Goal: Task Accomplishment & Management: Complete application form

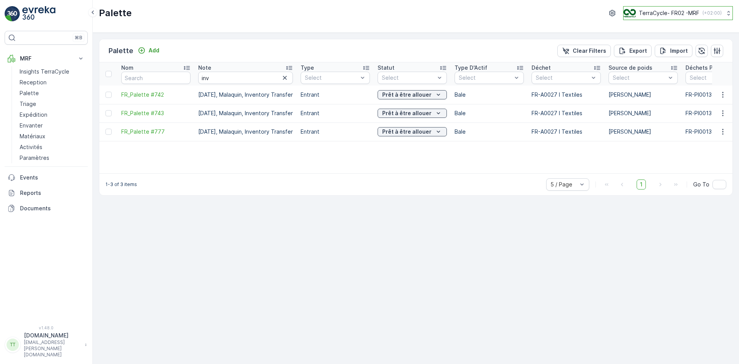
click at [653, 12] on p "TerraCycle- FR02 -MRF" at bounding box center [669, 13] width 60 height 8
type input "de"
click at [675, 47] on div "TerraCycle-DE-MRF Europe/Berlin (+02:00)" at bounding box center [682, 50] width 112 height 17
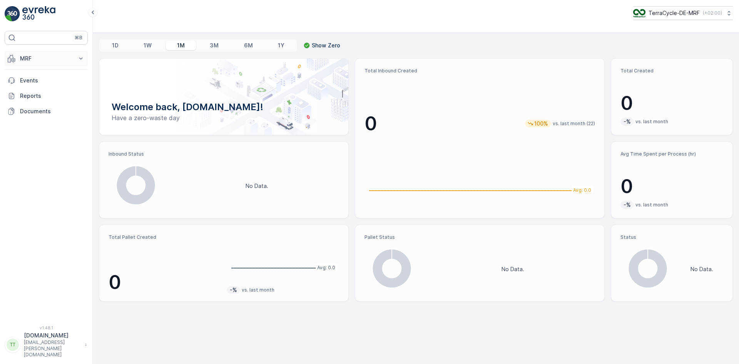
click at [27, 58] on p "MRF" at bounding box center [46, 59] width 52 height 8
click at [43, 139] on p "Materials" at bounding box center [31, 136] width 23 height 8
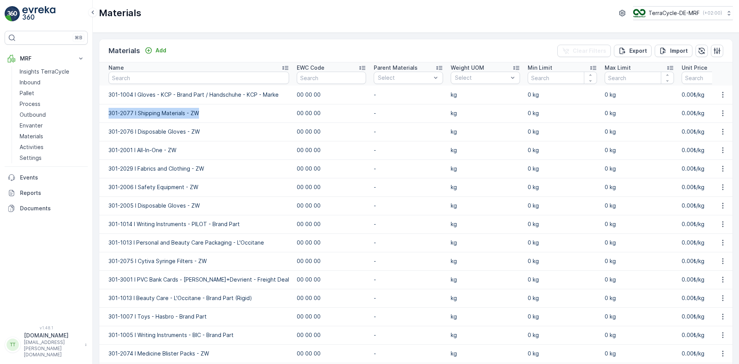
drag, startPoint x: 109, startPoint y: 112, endPoint x: 188, endPoint y: 109, distance: 78.6
click at [207, 111] on td "301-2077 I Shipping Materials - ZW" at bounding box center [196, 113] width 194 height 18
copy td "301-2077 I Shipping Materials - ZW"
click at [161, 52] on p "Add" at bounding box center [161, 51] width 11 height 8
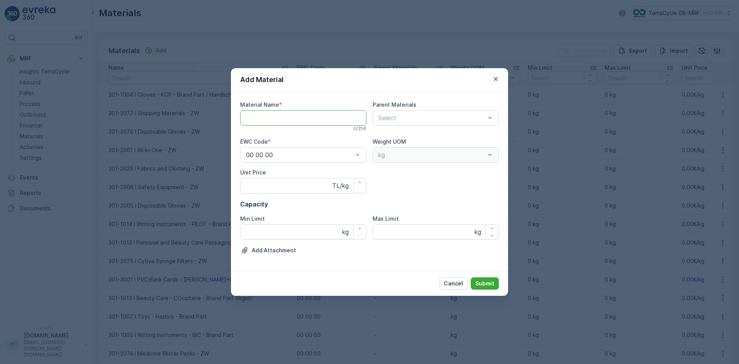
click at [251, 116] on Name "Material Name" at bounding box center [303, 117] width 126 height 15
paste Name "301-2077 I Shipping Materials - ZW"
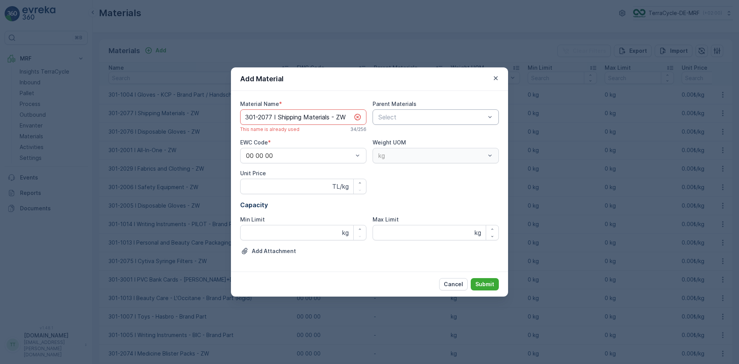
drag, startPoint x: 278, startPoint y: 116, endPoint x: 443, endPoint y: 111, distance: 164.9
click at [443, 115] on div "Material Name * 301-2077 I Shipping Materials - ZW This name is already used 34…" at bounding box center [369, 181] width 259 height 162
paste Name "Eye Speculum"
drag, startPoint x: 246, startPoint y: 117, endPoint x: 273, endPoint y: 119, distance: 26.6
click at [273, 119] on Name "301-2077 I Eye Speculums - ZW" at bounding box center [303, 116] width 126 height 15
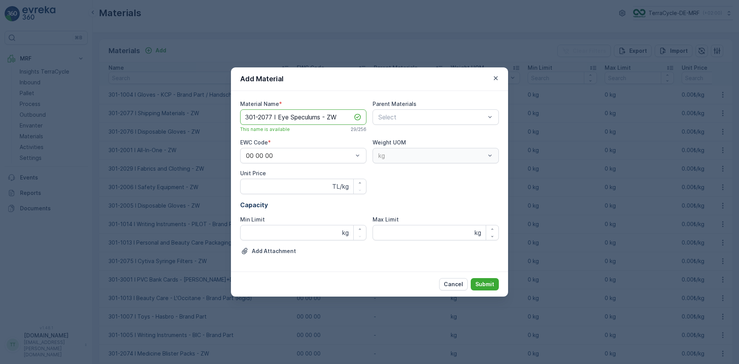
paste Name "8"
type Name "301-2078 I Eye Speculums - ZW"
click at [484, 283] on p "Submit" at bounding box center [485, 284] width 19 height 8
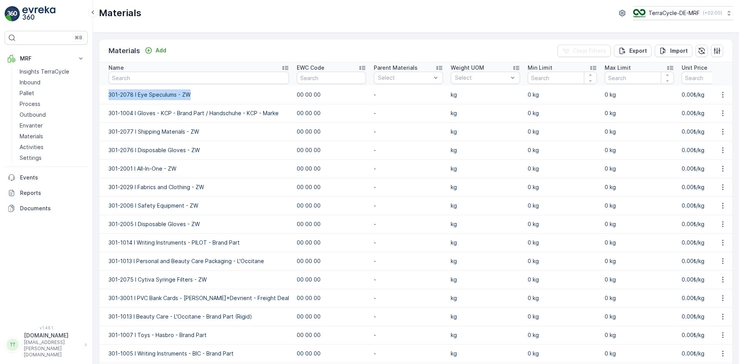
drag, startPoint x: 110, startPoint y: 96, endPoint x: 193, endPoint y: 99, distance: 82.8
click at [193, 99] on td "301-2078 I Eye Speculums - ZW" at bounding box center [196, 94] width 194 height 18
copy td "301-2078 I Eye Speculums - ZW"
click at [160, 107] on td "301-1004 I Gloves - KCP - Brand Part / Handschuhe - KCP - Marke" at bounding box center [196, 113] width 194 height 18
drag, startPoint x: 137, startPoint y: 96, endPoint x: 208, endPoint y: 94, distance: 70.5
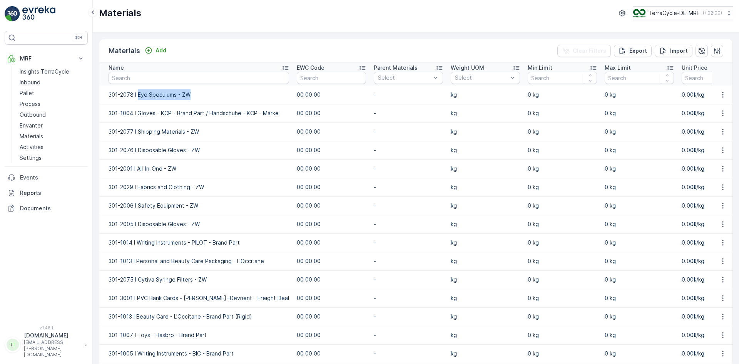
click at [208, 94] on td "301-2078 I Eye Speculums - ZW" at bounding box center [196, 94] width 194 height 18
copy td "Eye Speculums - ZW"
click at [136, 95] on td "301-2078 I Eye Speculums - ZW" at bounding box center [196, 94] width 194 height 18
drag, startPoint x: 109, startPoint y: 94, endPoint x: 211, endPoint y: 95, distance: 102.0
click at [211, 95] on td "301-2078 I Eye Speculums - ZW" at bounding box center [196, 94] width 194 height 18
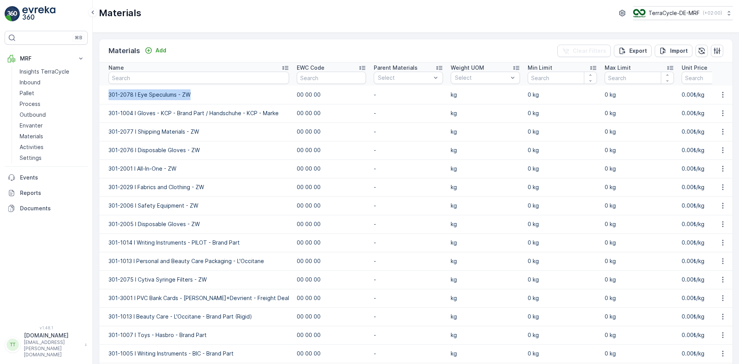
copy td "301-2078 I Eye Speculums - ZW"
drag, startPoint x: 42, startPoint y: 80, endPoint x: 22, endPoint y: 62, distance: 26.7
click at [42, 80] on link "Inbound" at bounding box center [52, 82] width 71 height 11
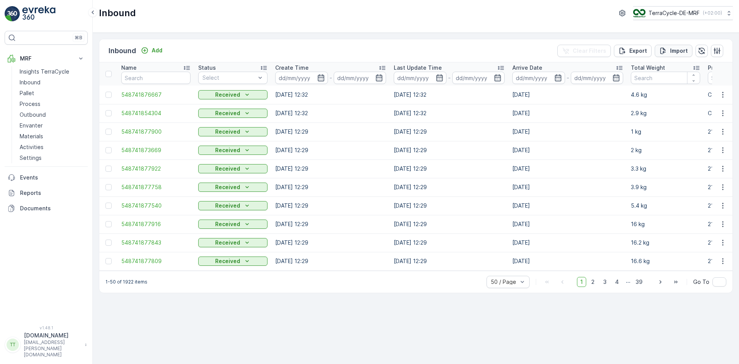
click at [674, 49] on p "Import" at bounding box center [679, 51] width 18 height 8
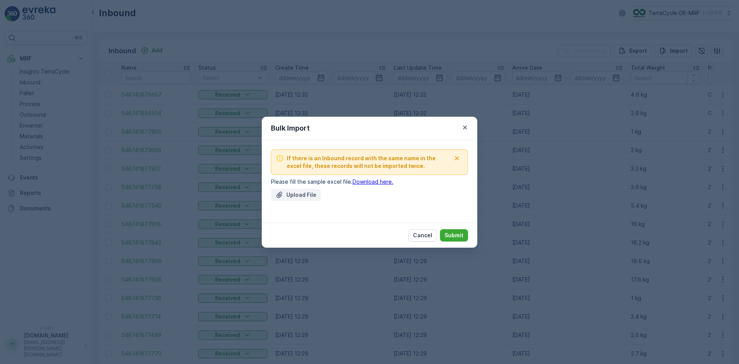
click at [290, 199] on button "Upload File" at bounding box center [296, 195] width 50 height 12
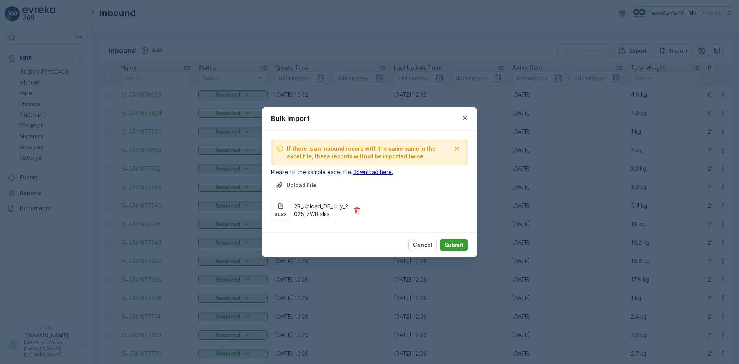
click at [458, 244] on p "Submit" at bounding box center [454, 245] width 19 height 8
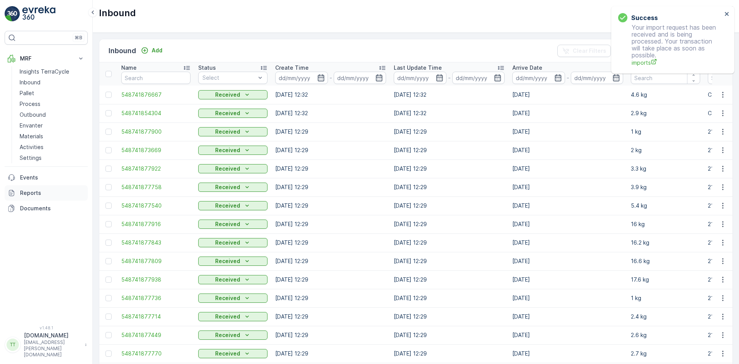
click at [45, 191] on p "Reports" at bounding box center [52, 193] width 65 height 8
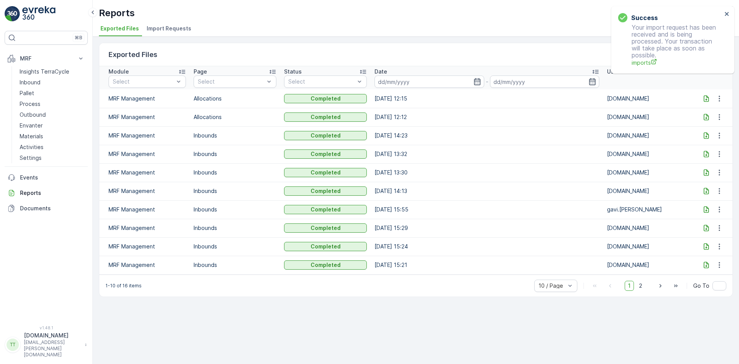
click at [174, 33] on li "Import Requests" at bounding box center [169, 29] width 49 height 13
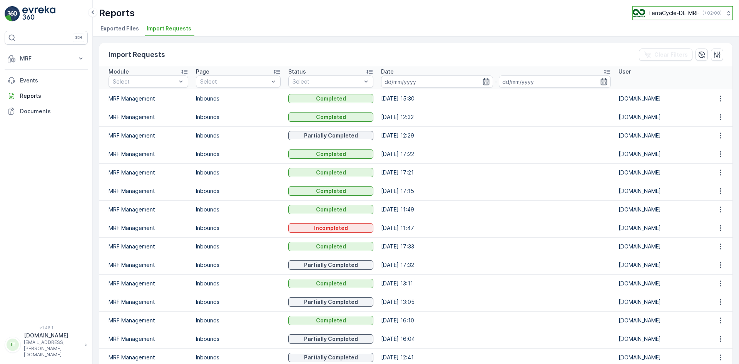
click at [691, 10] on p "TerraCycle-DE-MRF" at bounding box center [673, 13] width 51 height 8
type input "be"
click at [680, 49] on span "TerraCycle-BE-MRF" at bounding box center [681, 48] width 86 height 8
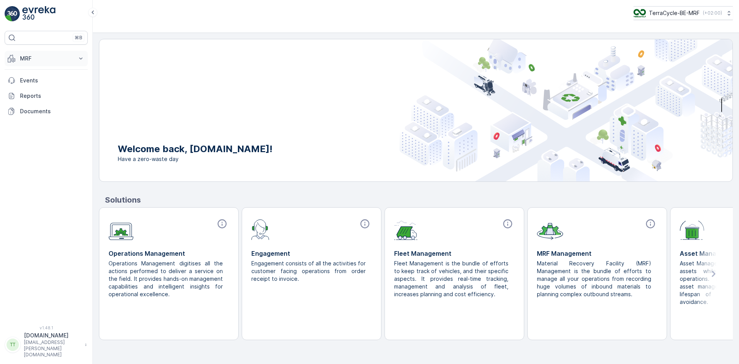
click at [31, 60] on p "MRF" at bounding box center [46, 59] width 52 height 8
click at [41, 138] on p "Materials" at bounding box center [31, 136] width 23 height 8
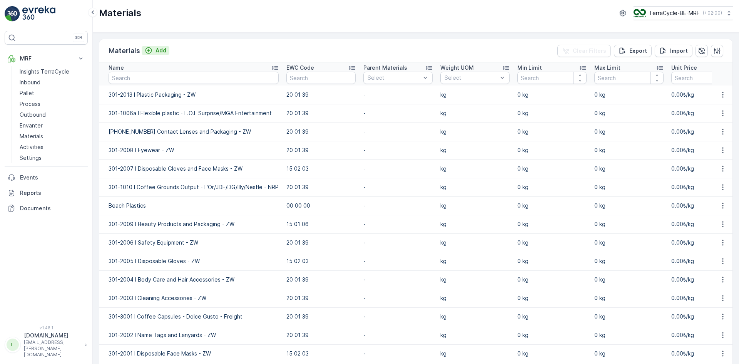
click at [165, 50] on p "Add" at bounding box center [161, 51] width 11 height 8
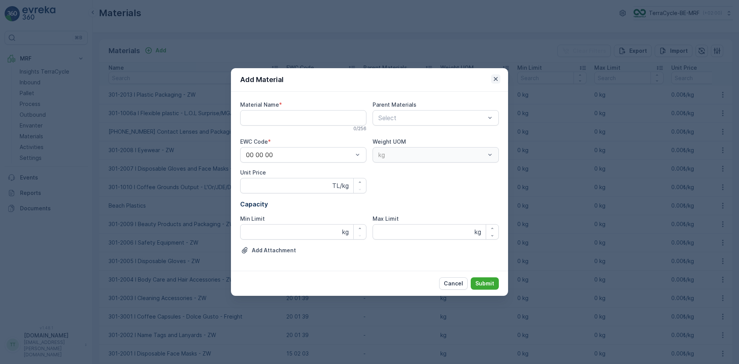
click at [493, 79] on icon "button" at bounding box center [496, 79] width 8 height 8
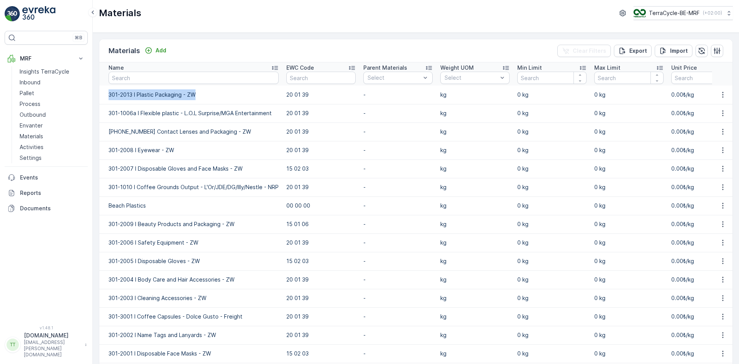
drag, startPoint x: 145, startPoint y: 94, endPoint x: 201, endPoint y: 94, distance: 55.8
click at [201, 94] on td "301-2013 I Plastic Packaging - ZW" at bounding box center [190, 94] width 183 height 18
click at [162, 55] on div "Materials Add" at bounding box center [139, 50] width 61 height 11
click at [162, 51] on p "Add" at bounding box center [161, 51] width 11 height 8
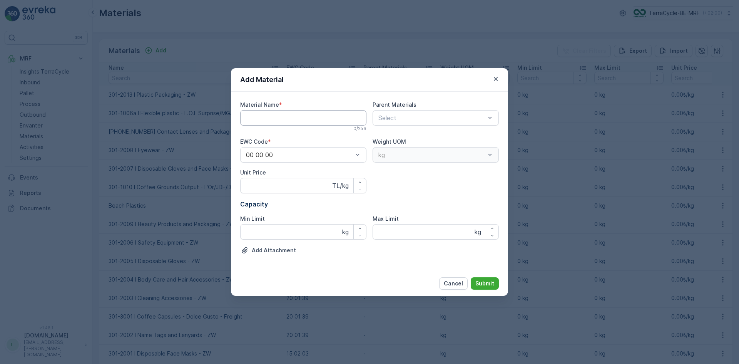
click at [297, 120] on Name "Material Name" at bounding box center [303, 117] width 126 height 15
paste Name "301-2013 I Plastic Packaging - ZW"
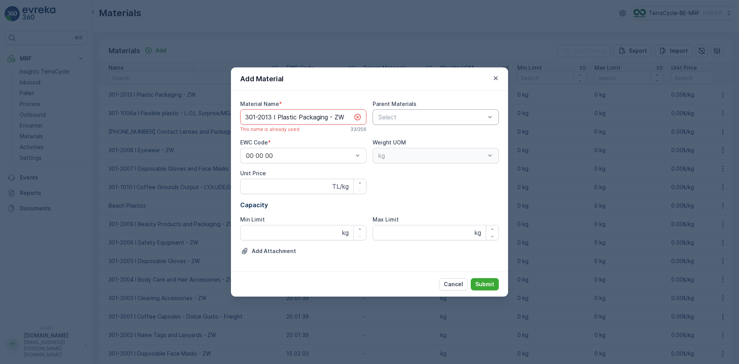
drag, startPoint x: 280, startPoint y: 117, endPoint x: 473, endPoint y: 117, distance: 193.3
click at [473, 117] on div "Material Name * 301-2013 I Plastic Packaging - ZW This name is already used 33 …" at bounding box center [369, 181] width 259 height 162
paste Name "Industrial Safety Equipment"
click at [249, 117] on Name "301-2013 I Industrial Safety Equipment - ZW" at bounding box center [303, 116] width 126 height 15
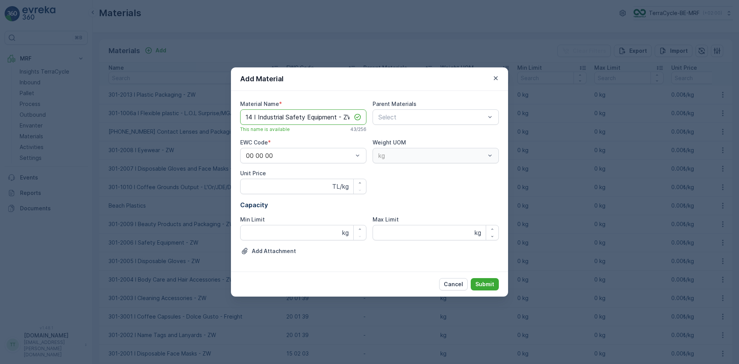
scroll to position [0, 0]
type Name "301-2014 I Industrial Safety Equipment - ZW"
click at [483, 284] on p "Submit" at bounding box center [485, 284] width 19 height 8
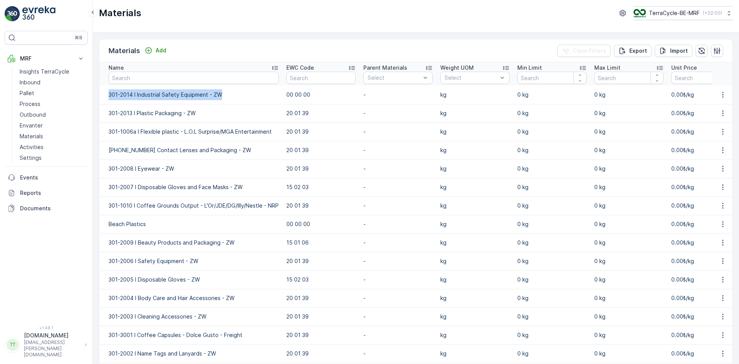
drag, startPoint x: 108, startPoint y: 95, endPoint x: 219, endPoint y: 94, distance: 110.9
click at [219, 94] on td "301-2014 I Industrial Safety Equipment - ZW" at bounding box center [190, 94] width 183 height 18
copy td "301-2014 I Industrial Safety Equipment - ZW"
click at [41, 82] on link "Inbound" at bounding box center [52, 82] width 71 height 11
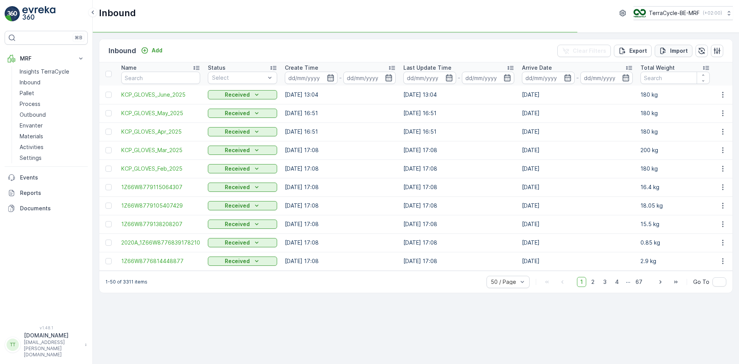
click at [681, 51] on p "Import" at bounding box center [679, 51] width 18 height 8
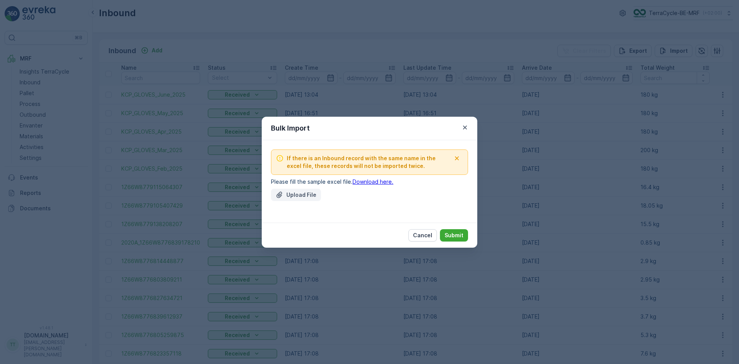
click at [303, 192] on p "Upload File" at bounding box center [301, 195] width 30 height 8
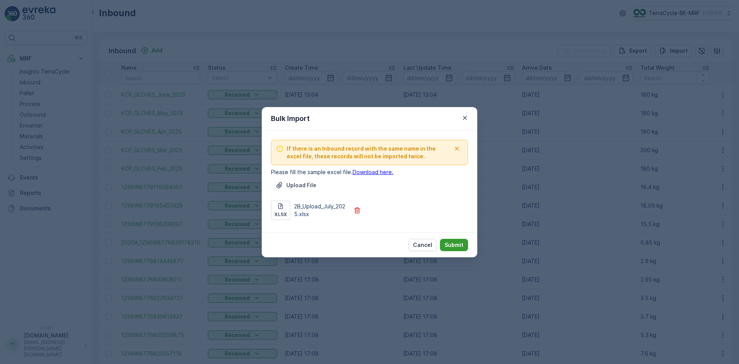
click at [454, 244] on p "Submit" at bounding box center [454, 245] width 19 height 8
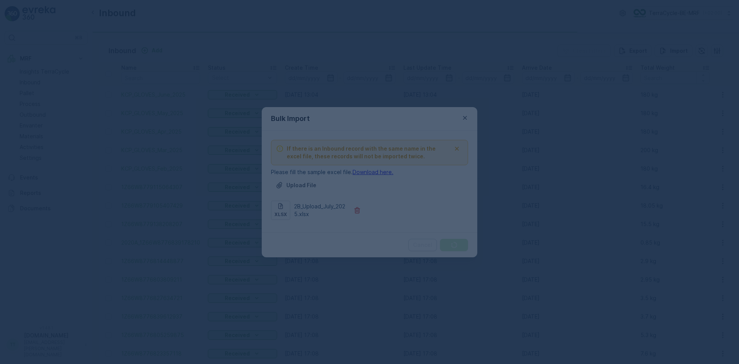
click at [25, 192] on div at bounding box center [369, 182] width 739 height 364
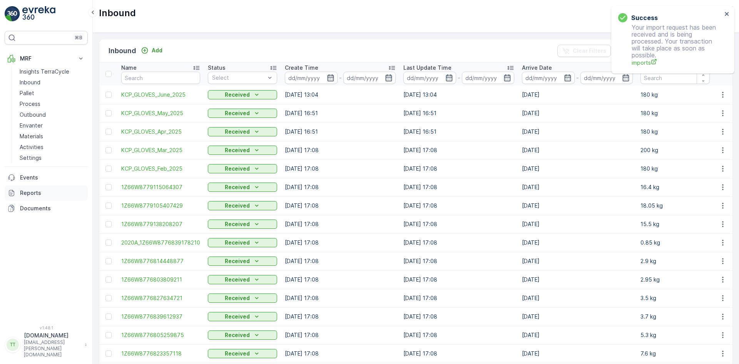
click at [26, 193] on p "Reports" at bounding box center [52, 193] width 65 height 8
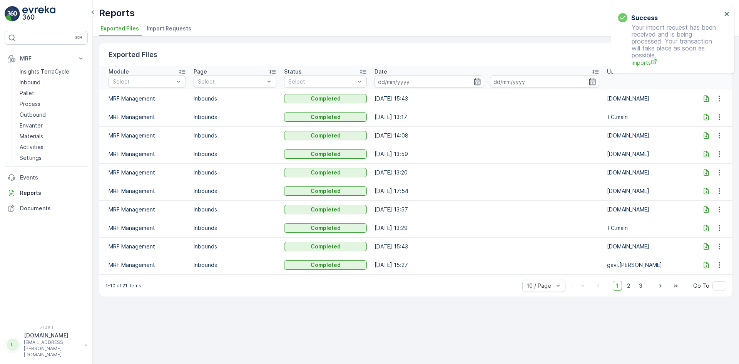
click at [165, 29] on span "Import Requests" at bounding box center [169, 29] width 45 height 8
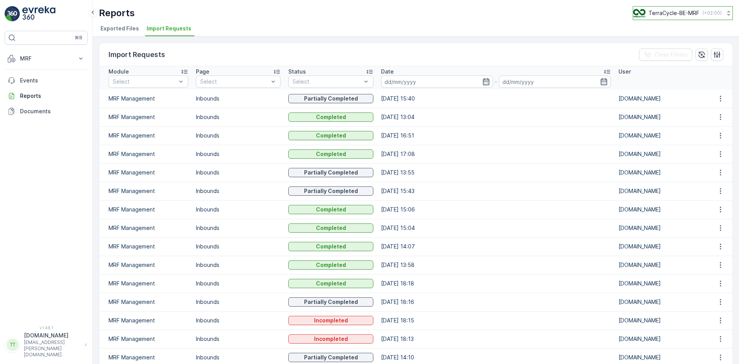
click at [678, 13] on p "TerraCycle-BE-MRF" at bounding box center [674, 13] width 51 height 8
type input "de"
click at [661, 53] on span "Europe/Berlin (+02:00)" at bounding box center [681, 54] width 86 height 6
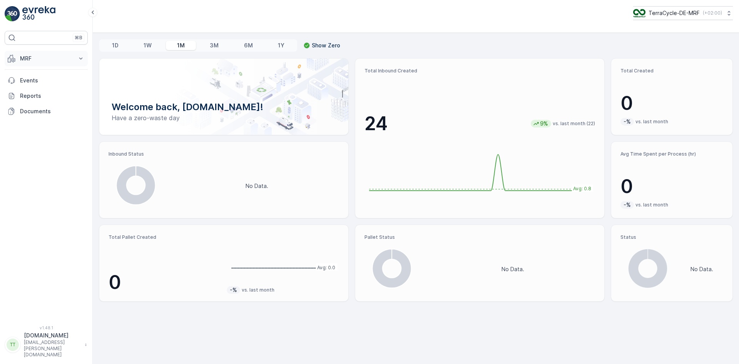
click at [22, 61] on p "MRF" at bounding box center [46, 59] width 52 height 8
click at [33, 83] on p "Inbound" at bounding box center [30, 83] width 21 height 8
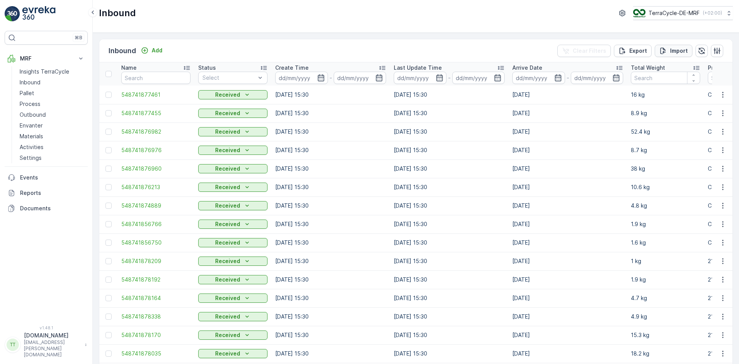
click at [675, 50] on p "Import" at bounding box center [679, 51] width 18 height 8
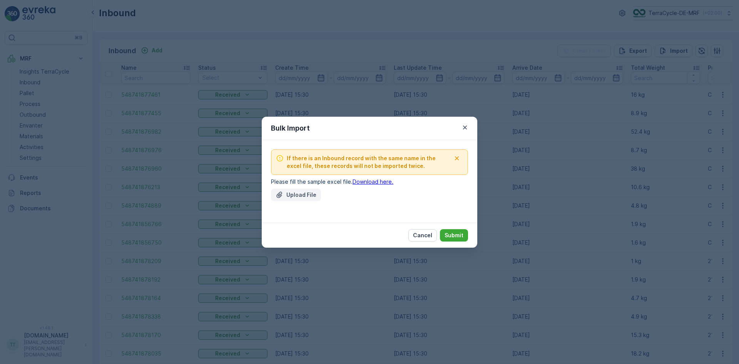
click at [295, 196] on p "Upload File" at bounding box center [301, 195] width 30 height 8
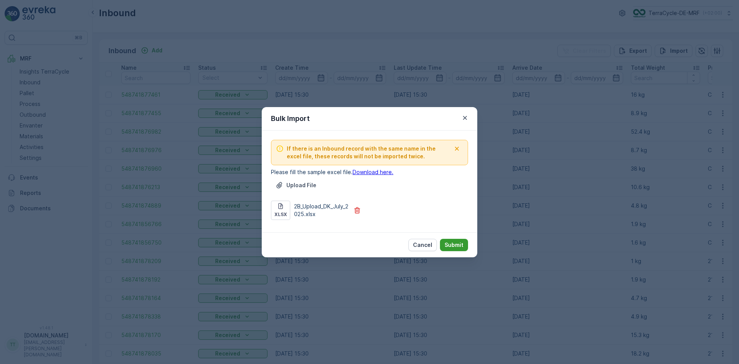
click at [464, 243] on button "Submit" at bounding box center [454, 245] width 28 height 12
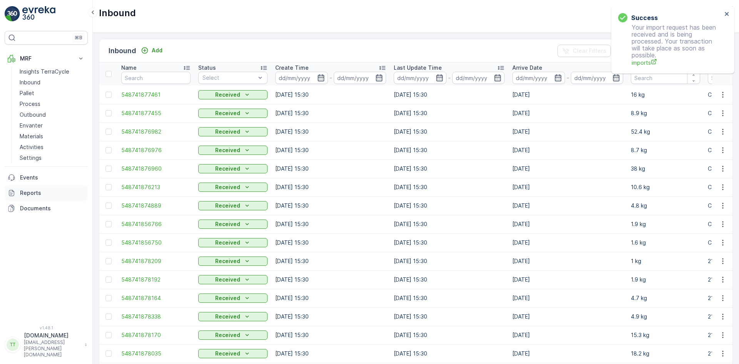
click at [33, 196] on p "Reports" at bounding box center [52, 193] width 65 height 8
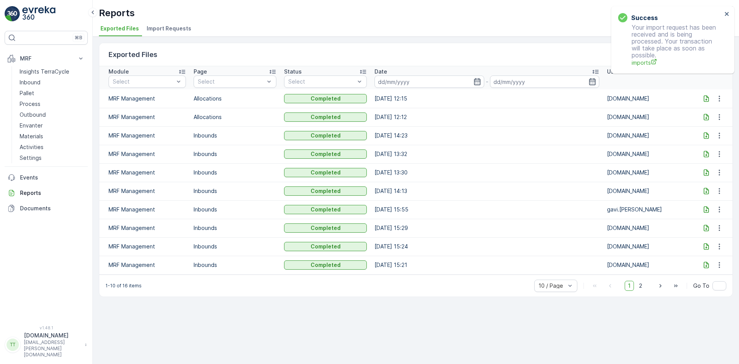
click at [161, 27] on span "Import Requests" at bounding box center [169, 29] width 45 height 8
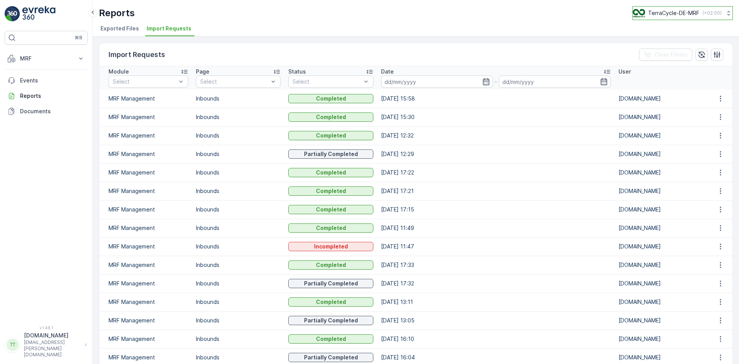
click at [686, 13] on p "TerraCycle-DE-MRF" at bounding box center [673, 13] width 51 height 8
type input "be"
click at [664, 47] on span "TerraCycle-BE-MRF" at bounding box center [681, 48] width 86 height 8
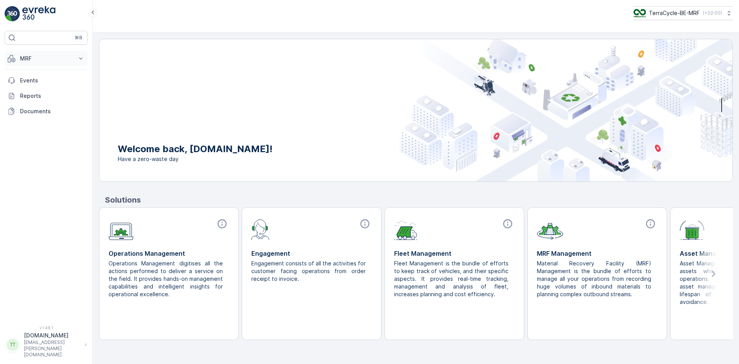
click at [34, 56] on p "MRF" at bounding box center [46, 59] width 52 height 8
click at [30, 192] on p "Reports" at bounding box center [52, 193] width 65 height 8
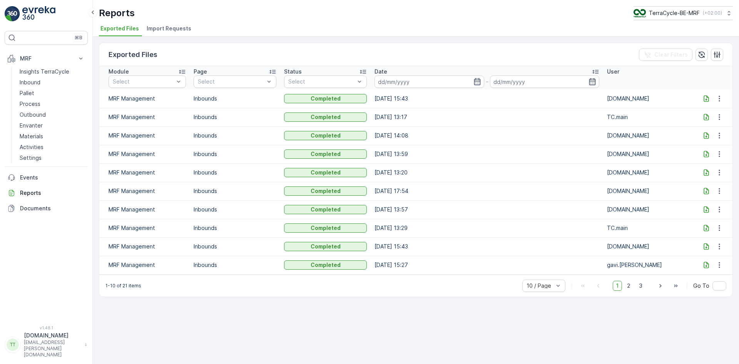
click at [169, 28] on span "Import Requests" at bounding box center [169, 29] width 45 height 8
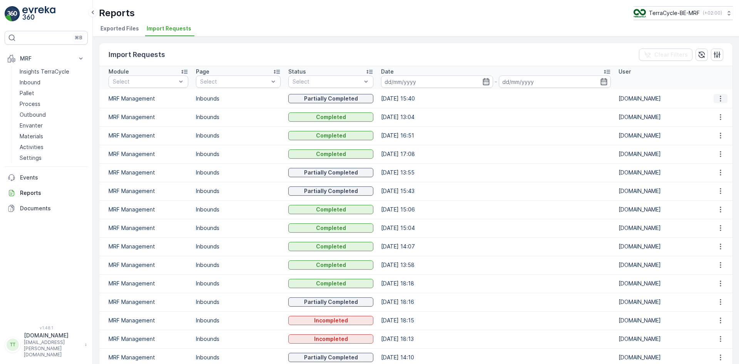
click at [717, 97] on icon "button" at bounding box center [721, 99] width 8 height 8
click at [705, 107] on span "See More Details" at bounding box center [714, 110] width 45 height 8
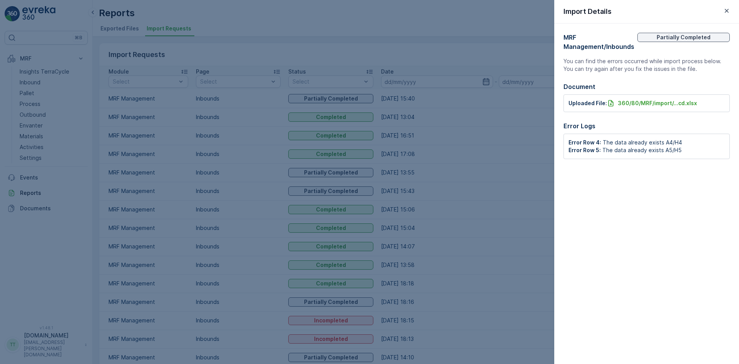
click at [728, 8] on icon "button" at bounding box center [727, 11] width 8 height 8
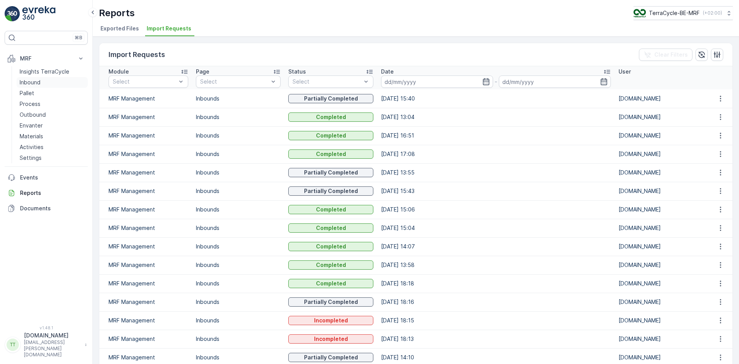
click at [35, 83] on p "Inbound" at bounding box center [30, 83] width 21 height 8
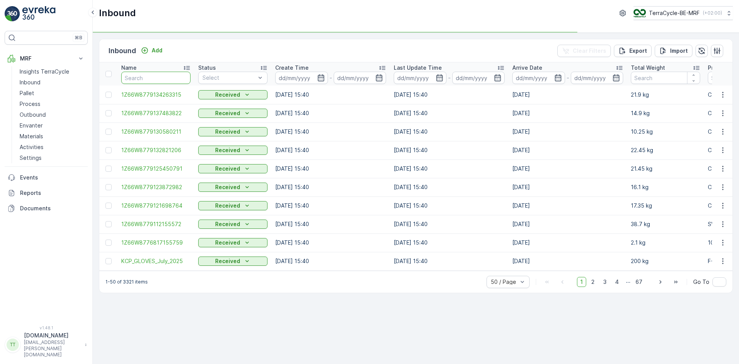
click at [140, 77] on input "text" at bounding box center [155, 78] width 69 height 12
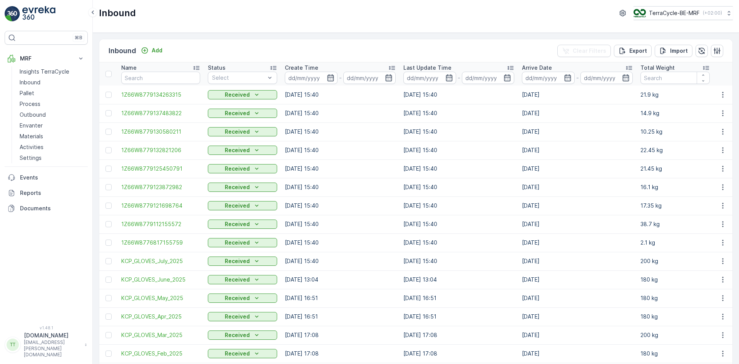
click at [141, 77] on input "text" at bounding box center [160, 78] width 79 height 12
paste input "1Z66W8776811504436"
type input "1Z66W8776811504436"
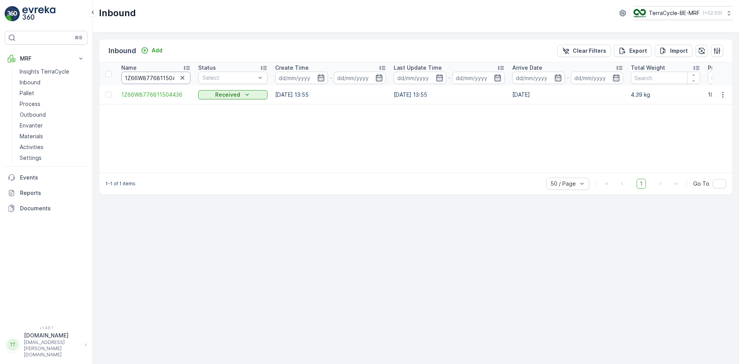
click at [139, 79] on input "1Z66W8776811504436" at bounding box center [155, 78] width 69 height 12
paste input "2021A_1Z66W8776828971614"
type input "2021A_1Z66W8776828971614"
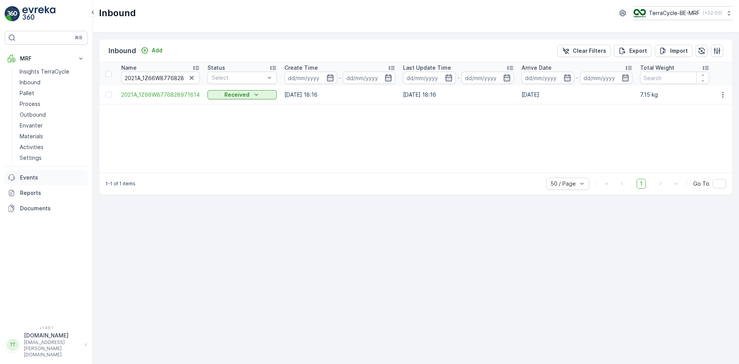
drag, startPoint x: 33, startPoint y: 191, endPoint x: 52, endPoint y: 178, distance: 23.0
click at [33, 191] on p "Reports" at bounding box center [52, 193] width 65 height 8
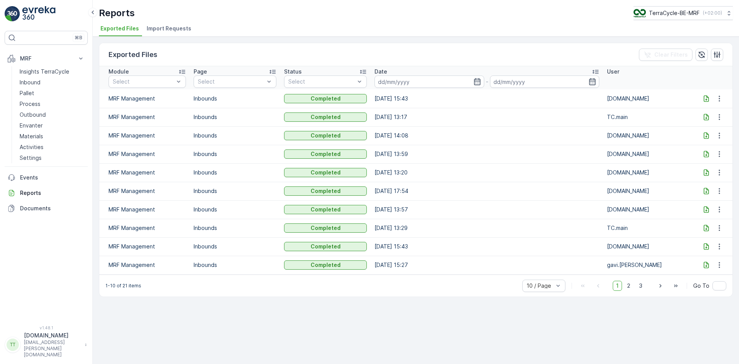
click at [175, 26] on span "Import Requests" at bounding box center [169, 29] width 45 height 8
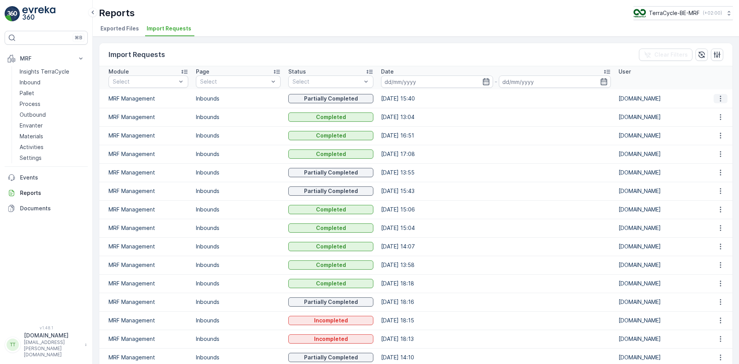
click at [719, 100] on icon "button" at bounding box center [721, 99] width 8 height 8
click at [705, 111] on span "See More Details" at bounding box center [714, 110] width 45 height 8
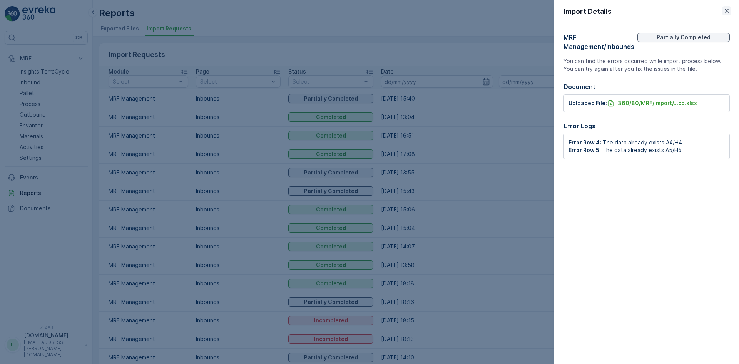
click at [725, 11] on icon "button" at bounding box center [727, 11] width 8 height 8
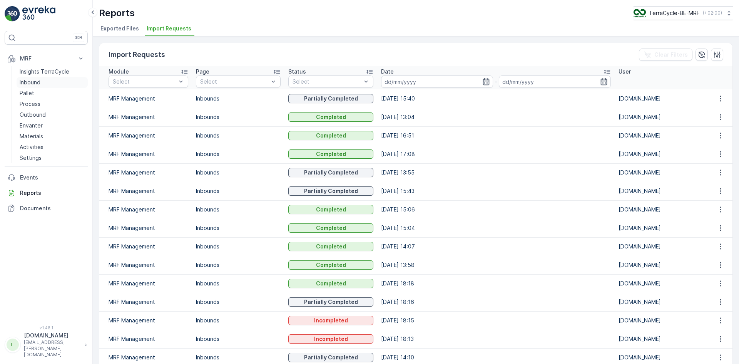
click at [34, 81] on p "Inbound" at bounding box center [30, 83] width 21 height 8
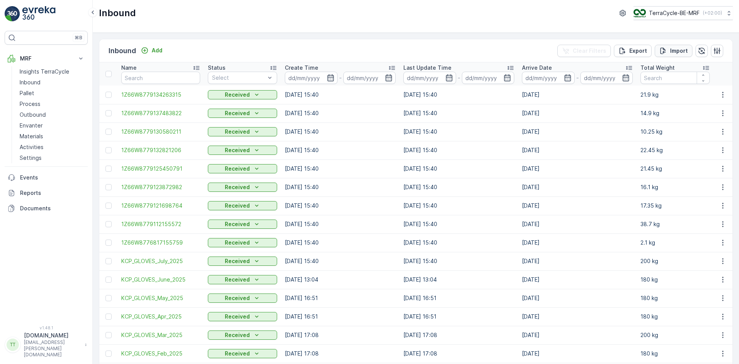
click at [676, 52] on p "Import" at bounding box center [679, 51] width 18 height 8
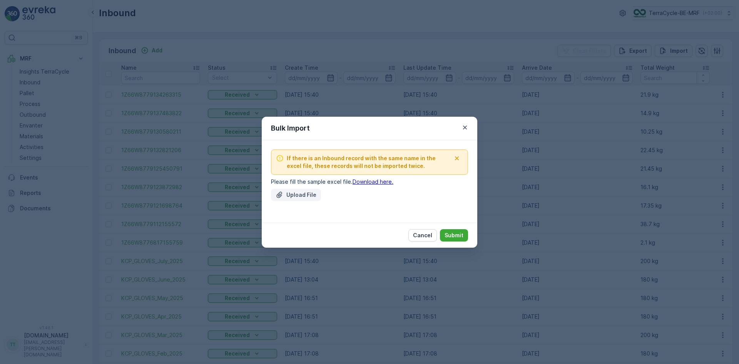
click at [299, 193] on p "Upload File" at bounding box center [301, 195] width 30 height 8
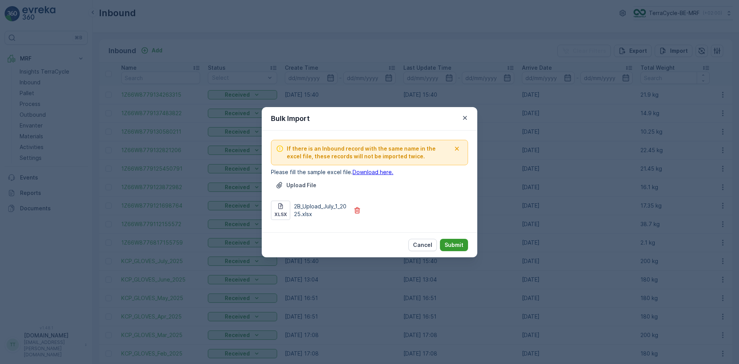
click at [460, 244] on p "Submit" at bounding box center [454, 245] width 19 height 8
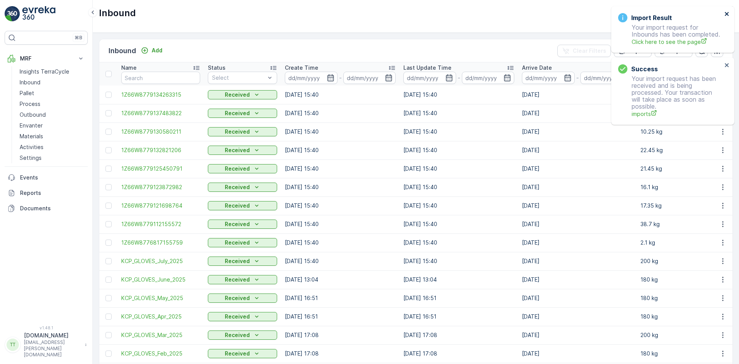
click at [727, 13] on icon "close" at bounding box center [727, 14] width 4 height 4
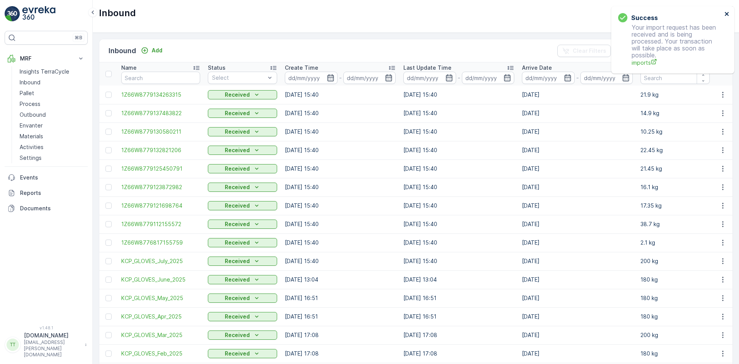
click at [727, 12] on icon "close" at bounding box center [727, 14] width 5 height 6
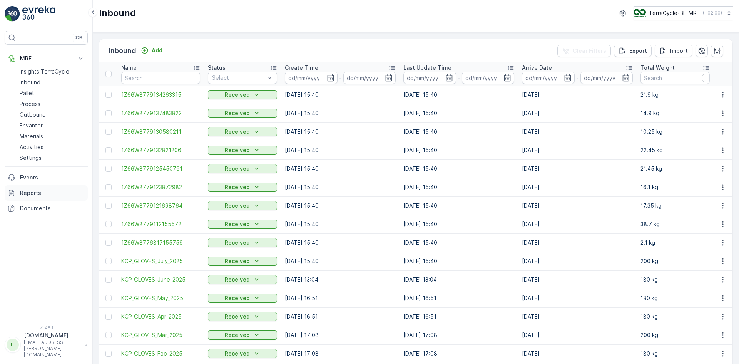
click at [33, 195] on p "Reports" at bounding box center [52, 193] width 65 height 8
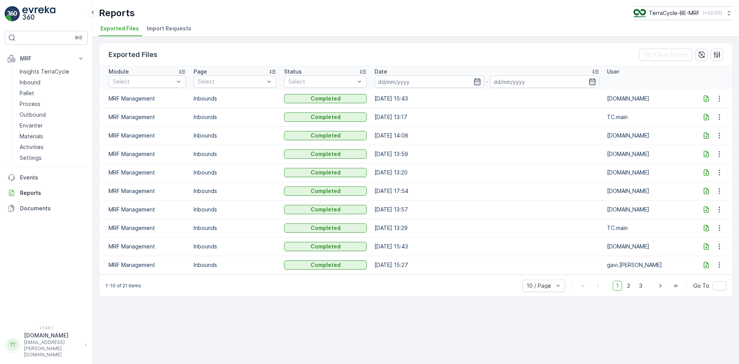
click at [164, 28] on span "Import Requests" at bounding box center [169, 29] width 45 height 8
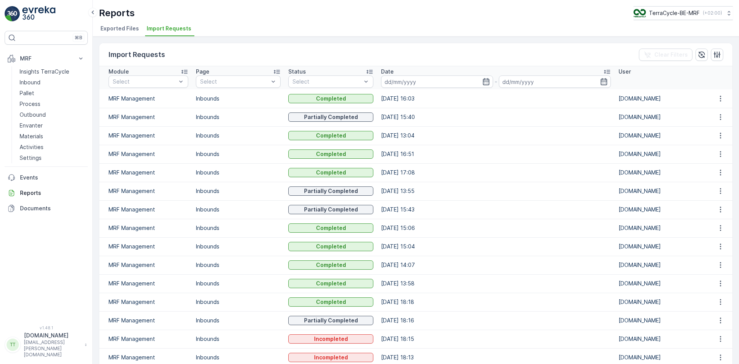
click at [402, 114] on td "13.08.2025 15:40" at bounding box center [496, 117] width 238 height 18
click at [387, 116] on td "13.08.2025 15:40" at bounding box center [496, 117] width 238 height 18
drag, startPoint x: 433, startPoint y: 116, endPoint x: 390, endPoint y: 117, distance: 42.7
click at [390, 117] on td "13.08.2025 15:40" at bounding box center [496, 117] width 238 height 18
click at [397, 116] on td "13.08.2025 15:40" at bounding box center [496, 117] width 238 height 18
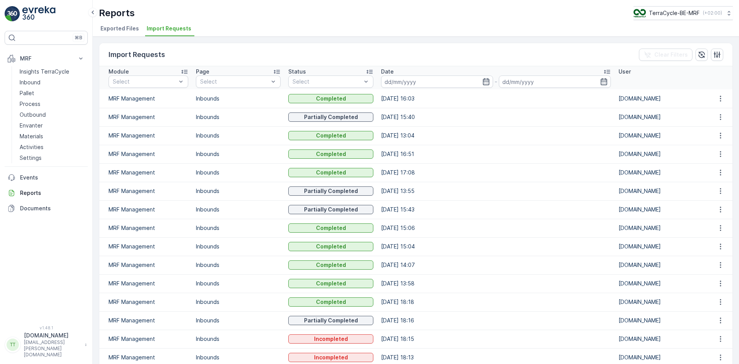
drag, startPoint x: 389, startPoint y: 116, endPoint x: 432, endPoint y: 116, distance: 43.5
click at [432, 116] on td "13.08.2025 15:40" at bounding box center [496, 117] width 238 height 18
click at [394, 114] on td "13.08.2025 15:40" at bounding box center [496, 117] width 238 height 18
drag, startPoint x: 390, startPoint y: 117, endPoint x: 643, endPoint y: 118, distance: 253.0
click at [643, 118] on tr "MRF Management Inbounds Partially Completed 13.08.2025 15:40 TC.GLOBAL" at bounding box center [415, 117] width 633 height 18
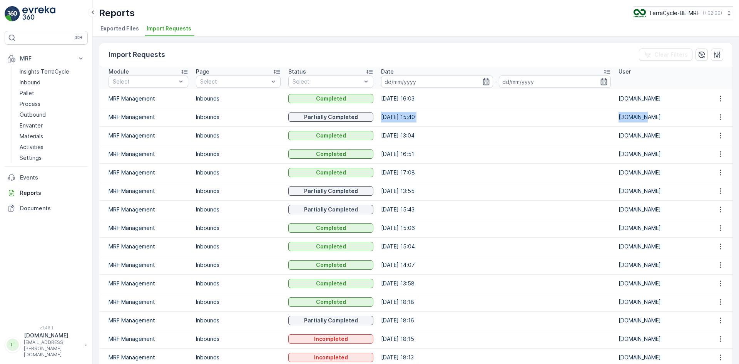
click at [397, 117] on td "13.08.2025 15:40" at bounding box center [496, 117] width 238 height 18
drag, startPoint x: 389, startPoint y: 115, endPoint x: 639, endPoint y: 118, distance: 249.9
click at [649, 119] on tr "MRF Management Inbounds Partially Completed 13.08.2025 15:40 TC.GLOBAL" at bounding box center [415, 117] width 633 height 18
click at [726, 13] on icon "close" at bounding box center [727, 14] width 4 height 4
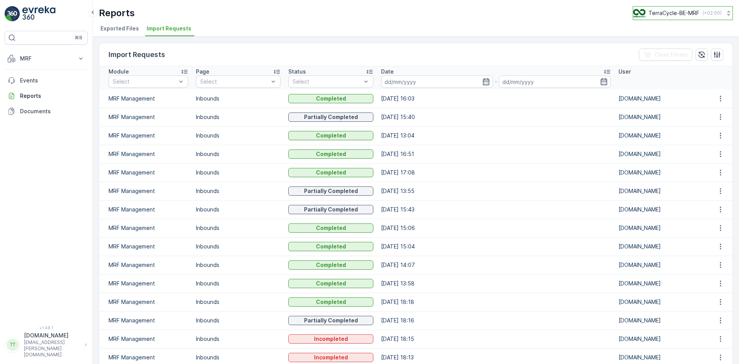
click at [674, 10] on p "TerraCycle-BE-MRF" at bounding box center [674, 13] width 51 height 8
type input "de"
click at [660, 49] on span "TerraCycle-DE-MRF" at bounding box center [681, 48] width 86 height 8
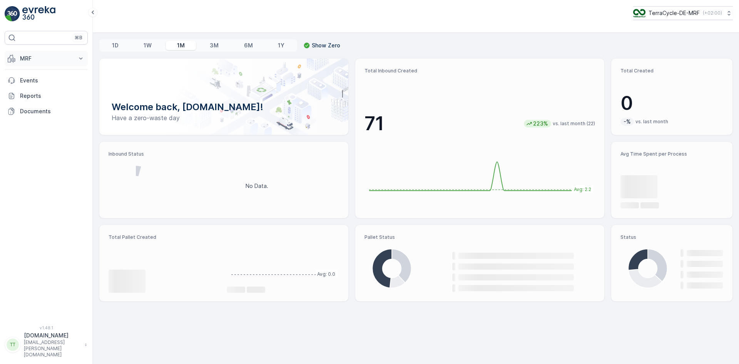
click at [44, 60] on p "MRF" at bounding box center [46, 59] width 52 height 8
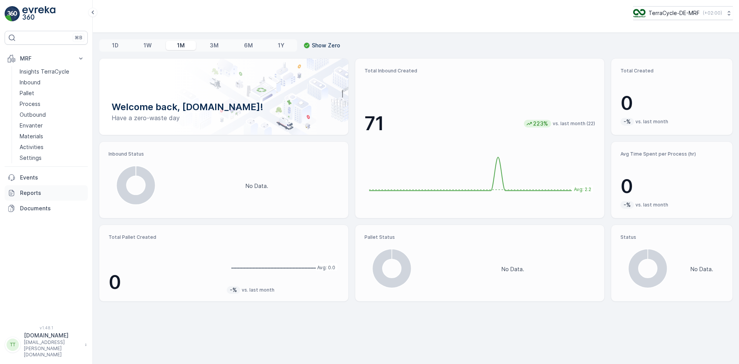
drag, startPoint x: 38, startPoint y: 194, endPoint x: 39, endPoint y: 189, distance: 5.4
click at [38, 194] on p "Reports" at bounding box center [52, 193] width 65 height 8
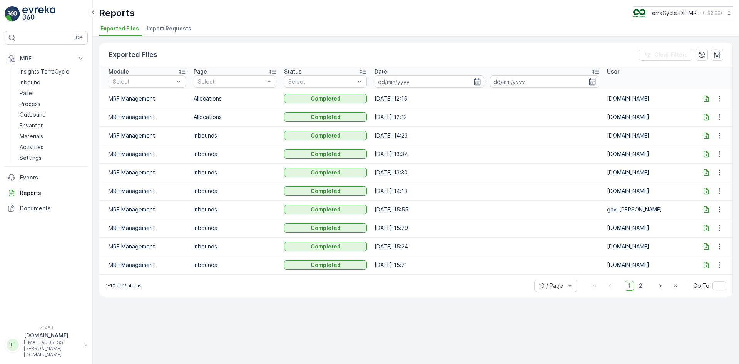
click at [176, 29] on span "Import Requests" at bounding box center [169, 29] width 45 height 8
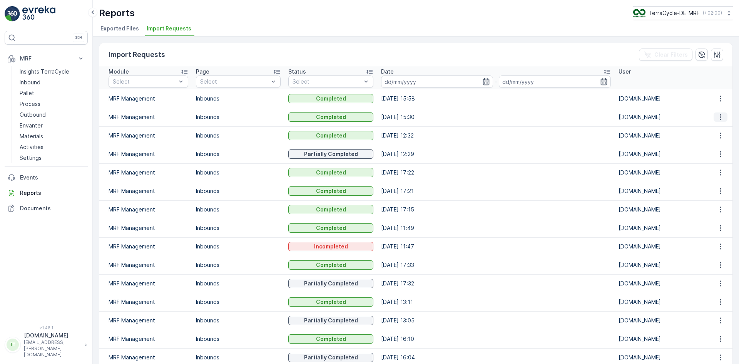
click at [719, 118] on icon "button" at bounding box center [721, 117] width 8 height 8
click at [708, 128] on span "See More Details" at bounding box center [714, 129] width 45 height 8
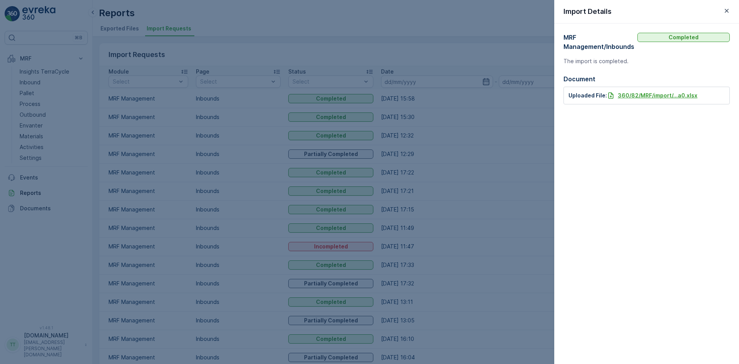
click at [650, 92] on p "360/82/MRF/import/...a0.xlsx" at bounding box center [658, 96] width 80 height 8
drag, startPoint x: 726, startPoint y: 11, endPoint x: 702, endPoint y: 16, distance: 24.5
click at [726, 11] on icon "button" at bounding box center [727, 11] width 8 height 8
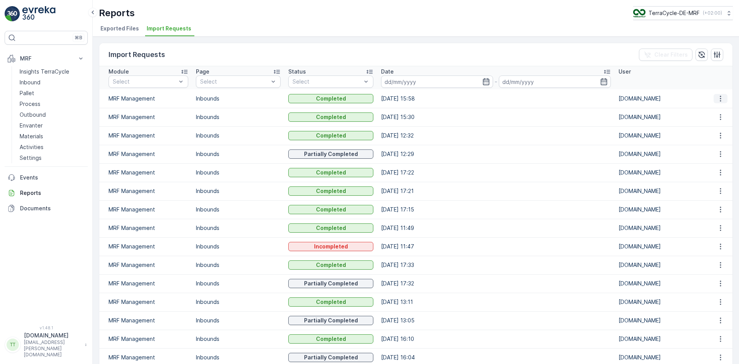
click at [719, 97] on icon "button" at bounding box center [721, 99] width 8 height 8
click at [704, 107] on span "See More Details" at bounding box center [714, 110] width 45 height 8
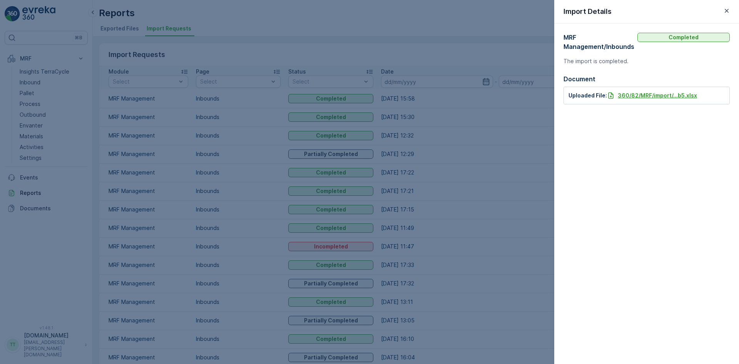
click at [658, 95] on p "360/82/MRF/import/...b5.xlsx" at bounding box center [657, 96] width 79 height 8
click at [728, 10] on icon "button" at bounding box center [727, 11] width 4 height 4
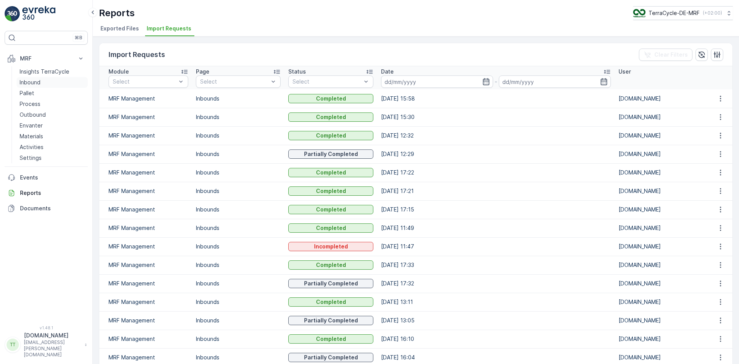
click at [34, 84] on p "Inbound" at bounding box center [30, 83] width 21 height 8
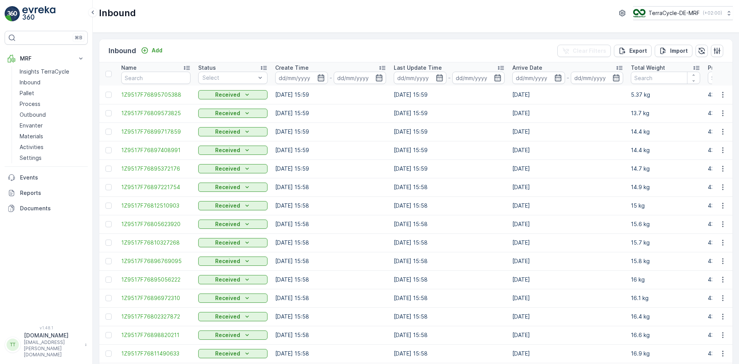
click at [499, 153] on td "[DATE] 15:59" at bounding box center [449, 150] width 119 height 18
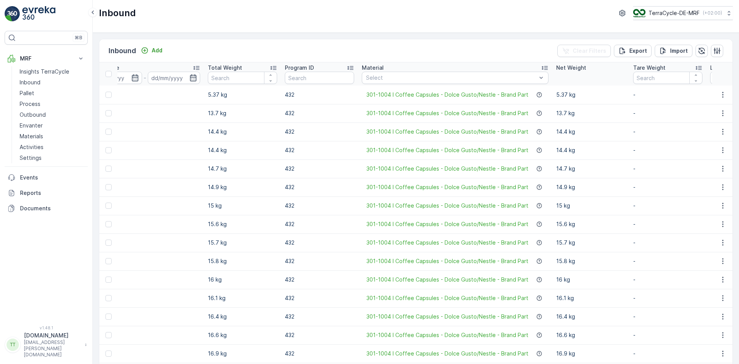
scroll to position [0, 447]
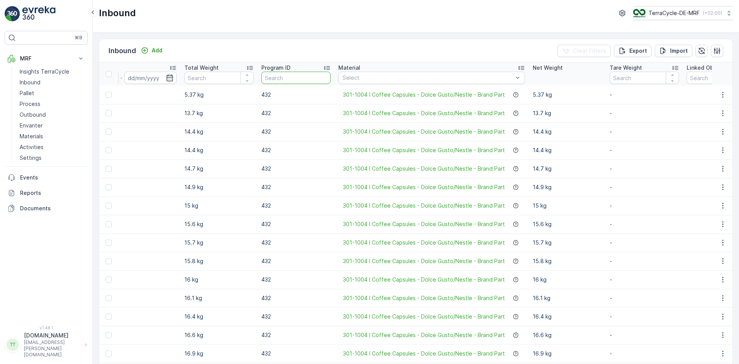
click at [282, 78] on input "text" at bounding box center [295, 78] width 69 height 12
type input "432"
click at [631, 296] on p "-" at bounding box center [644, 298] width 69 height 8
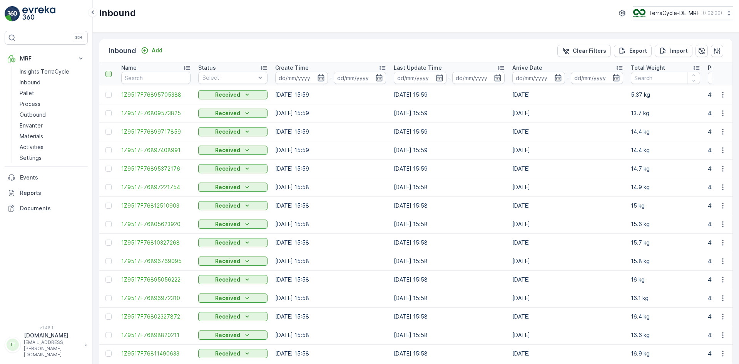
click at [109, 75] on div at bounding box center [108, 74] width 6 height 6
click at [110, 71] on input "checkbox" at bounding box center [110, 71] width 0 height 0
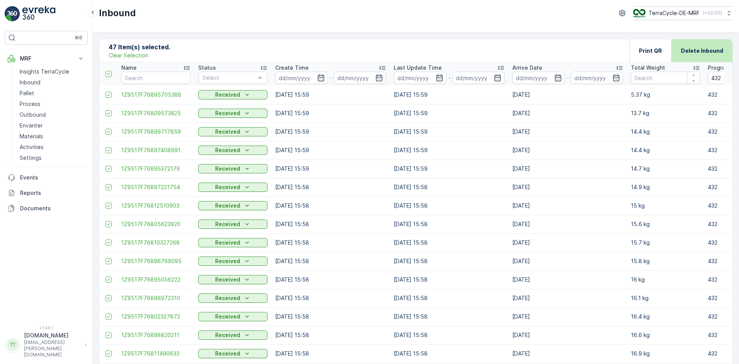
click at [702, 51] on p "Delete Inbound" at bounding box center [702, 51] width 42 height 8
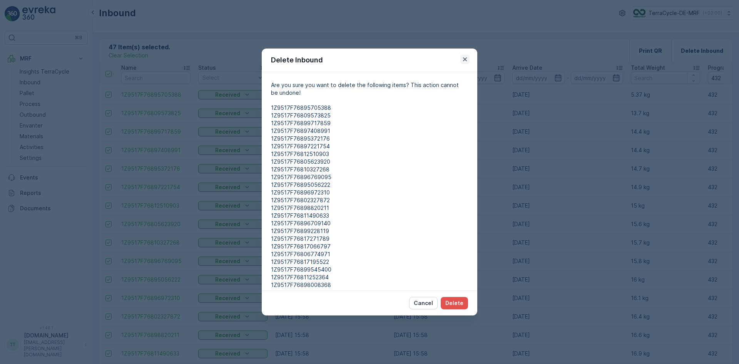
click at [466, 58] on icon "button" at bounding box center [465, 59] width 4 height 4
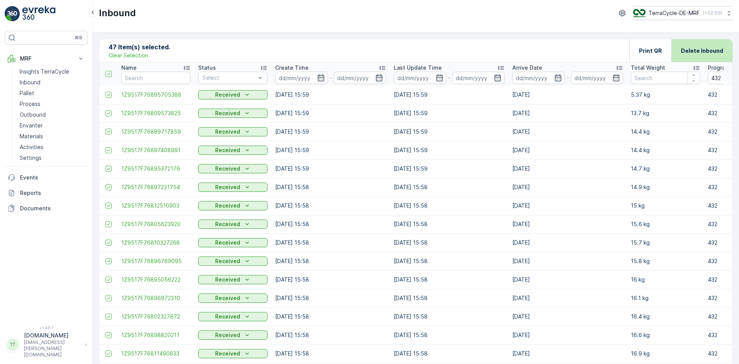
click at [711, 53] on p "Delete Inbound" at bounding box center [702, 51] width 42 height 8
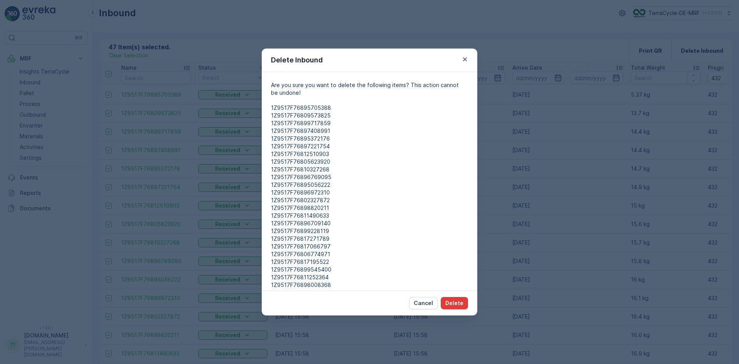
click at [459, 302] on p "Delete" at bounding box center [454, 303] width 18 height 8
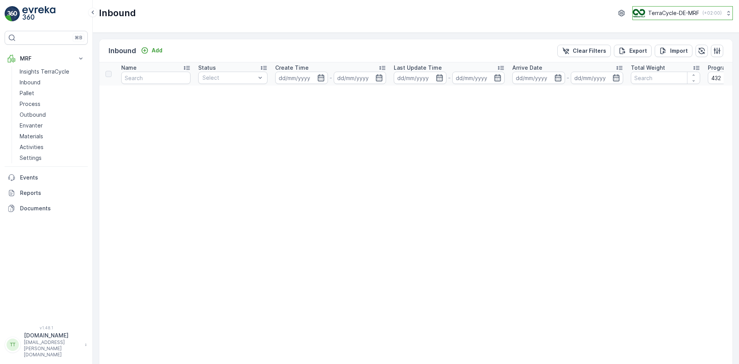
click at [670, 11] on p "TerraCycle-DE-MRF" at bounding box center [673, 13] width 51 height 8
type input "dk"
click at [661, 53] on span "Europe/[GEOGRAPHIC_DATA] (+02:00)" at bounding box center [681, 54] width 86 height 6
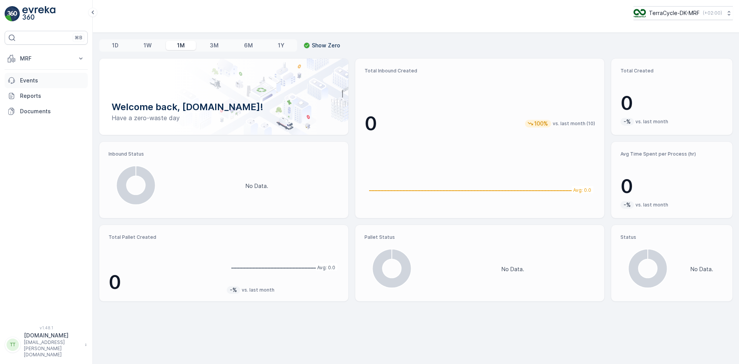
drag, startPoint x: 46, startPoint y: 96, endPoint x: 65, endPoint y: 86, distance: 21.2
click at [46, 96] on p "Reports" at bounding box center [52, 96] width 65 height 8
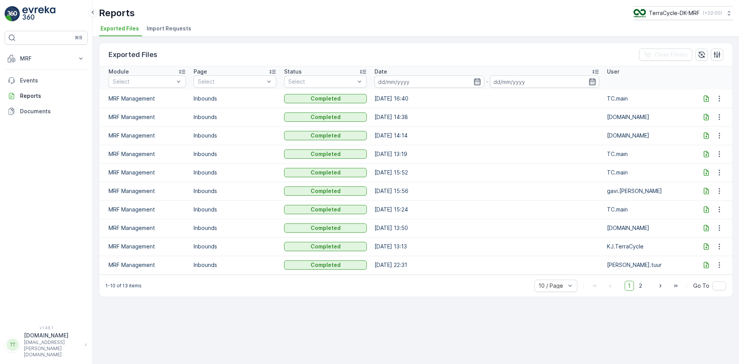
click at [165, 33] on li "Import Requests" at bounding box center [169, 29] width 49 height 13
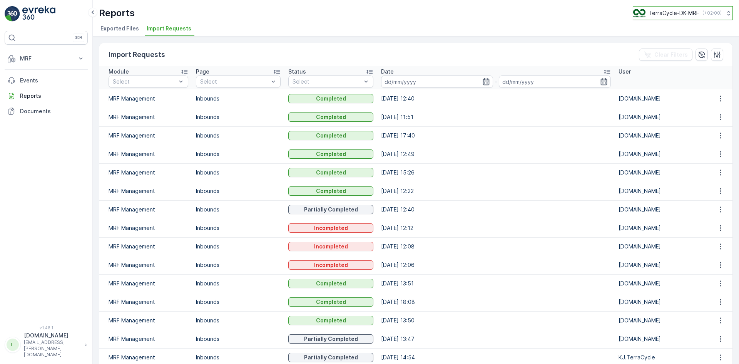
click at [669, 12] on p "TerraCycle-DK-MRF" at bounding box center [674, 13] width 51 height 8
click at [22, 52] on button "MRF" at bounding box center [46, 58] width 83 height 15
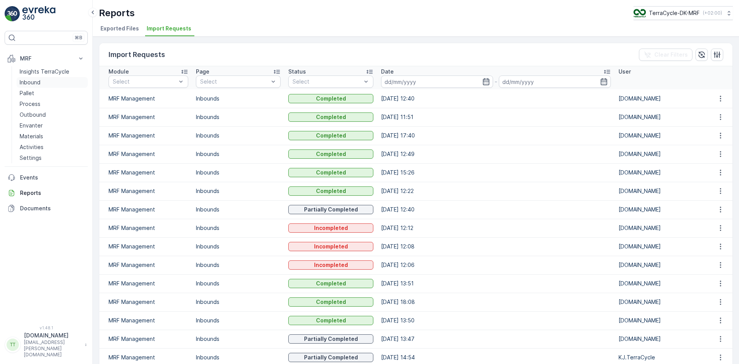
click at [39, 84] on p "Inbound" at bounding box center [30, 83] width 21 height 8
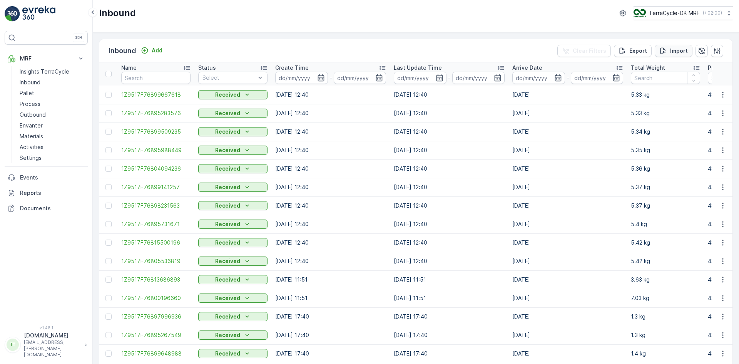
click at [668, 47] on div "Import" at bounding box center [674, 51] width 28 height 8
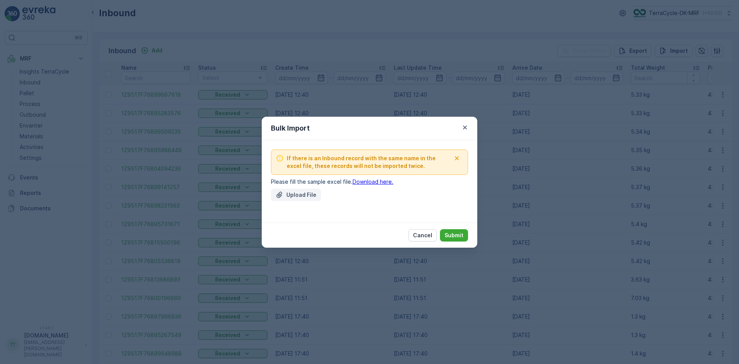
click at [291, 195] on p "Upload File" at bounding box center [301, 195] width 30 height 8
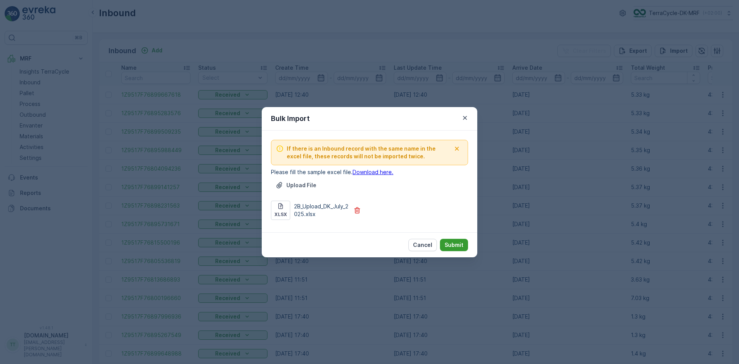
click at [457, 243] on p "Submit" at bounding box center [454, 245] width 19 height 8
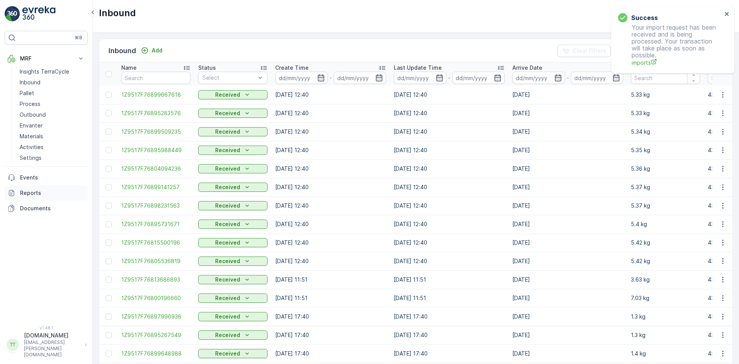
click at [45, 194] on p "Reports" at bounding box center [52, 193] width 65 height 8
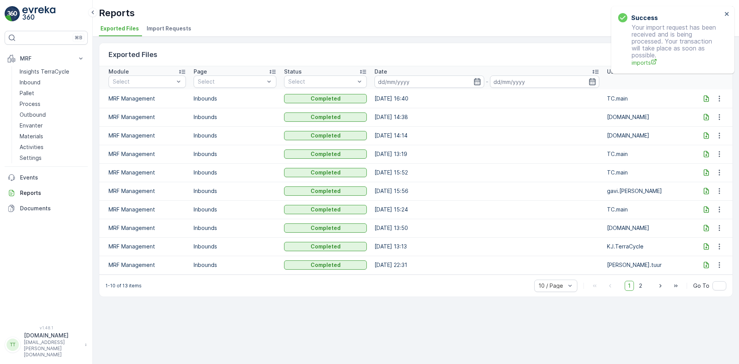
click at [176, 30] on span "Import Requests" at bounding box center [169, 29] width 45 height 8
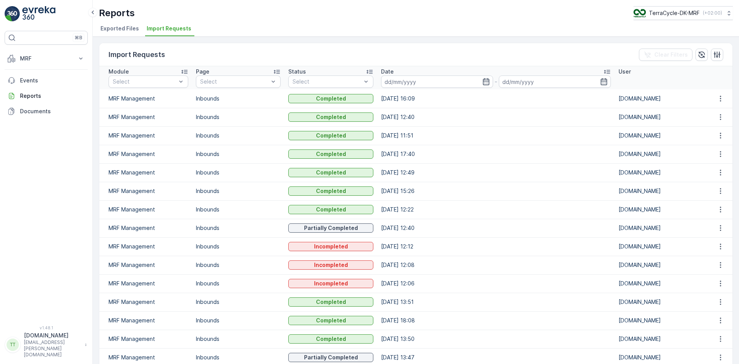
click at [390, 99] on td "[DATE] 16:09" at bounding box center [496, 98] width 238 height 18
click at [390, 98] on td "[DATE] 16:09" at bounding box center [496, 98] width 238 height 18
click at [399, 99] on td "[DATE] 16:09" at bounding box center [496, 98] width 238 height 18
click at [393, 98] on td "[DATE] 16:09" at bounding box center [496, 98] width 238 height 18
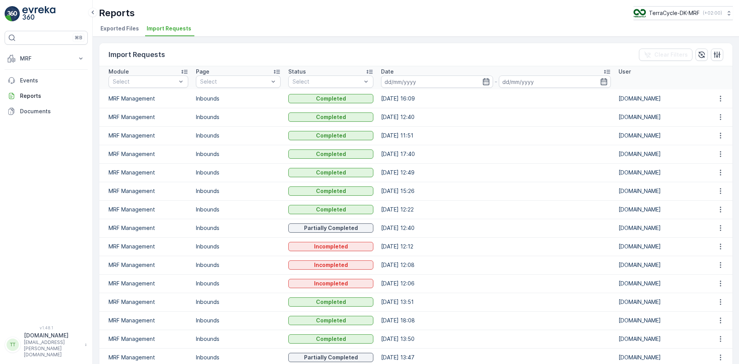
click at [213, 118] on td "Inbounds" at bounding box center [238, 117] width 93 height 18
click at [210, 97] on td "Inbounds" at bounding box center [238, 98] width 93 height 18
click at [209, 137] on td "Inbounds" at bounding box center [238, 135] width 93 height 18
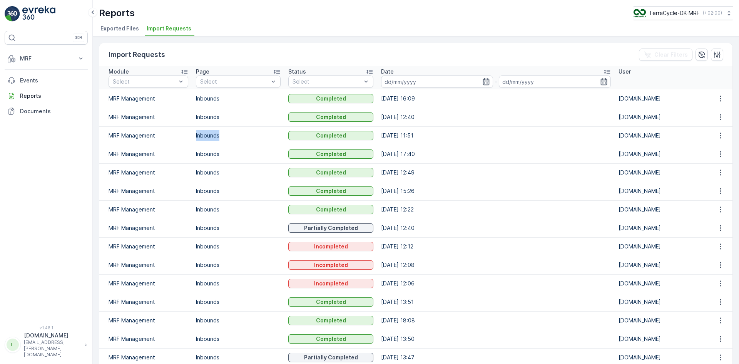
click at [209, 137] on td "Inbounds" at bounding box center [238, 135] width 93 height 18
click at [208, 154] on td "Inbounds" at bounding box center [238, 154] width 93 height 18
click at [209, 172] on td "Inbounds" at bounding box center [238, 172] width 93 height 18
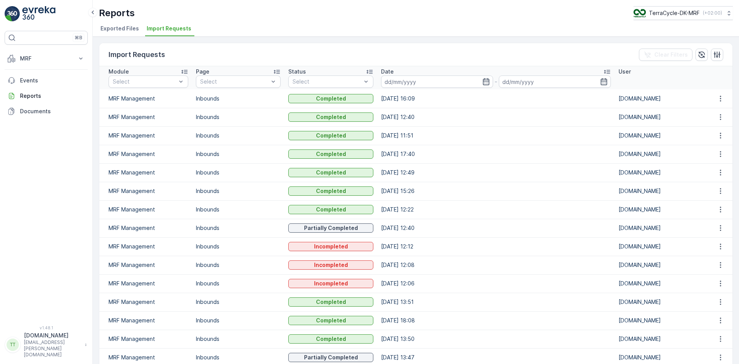
click at [209, 192] on td "Inbounds" at bounding box center [238, 191] width 93 height 18
click at [210, 209] on td "Inbounds" at bounding box center [238, 209] width 93 height 18
click at [209, 191] on td "Inbounds" at bounding box center [238, 191] width 93 height 18
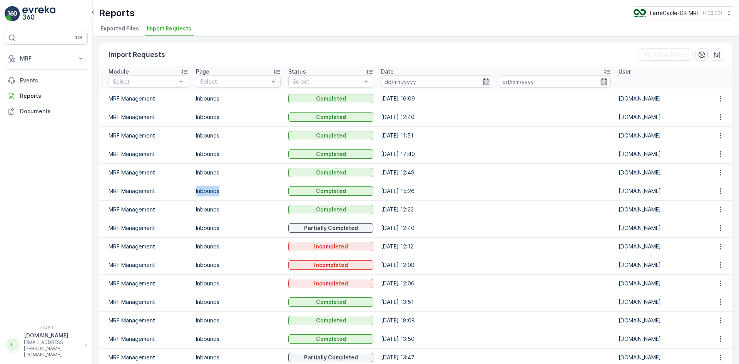
click at [209, 191] on td "Inbounds" at bounding box center [238, 191] width 93 height 18
click at [208, 170] on td "Inbounds" at bounding box center [238, 172] width 93 height 18
click at [208, 152] on td "Inbounds" at bounding box center [238, 154] width 93 height 18
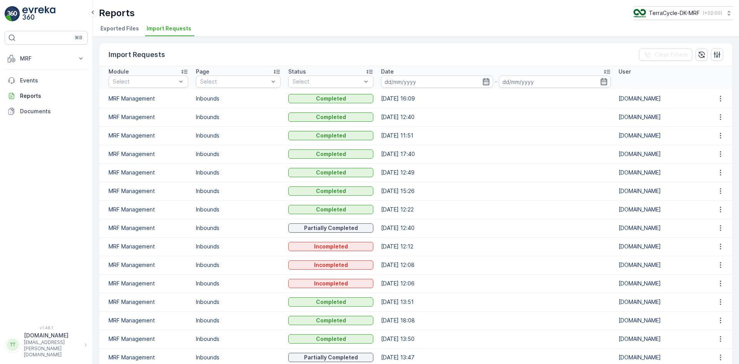
click at [211, 134] on td "Inbounds" at bounding box center [238, 135] width 93 height 18
click at [211, 116] on td "Inbounds" at bounding box center [238, 117] width 93 height 18
click at [212, 98] on td "Inbounds" at bounding box center [238, 98] width 93 height 18
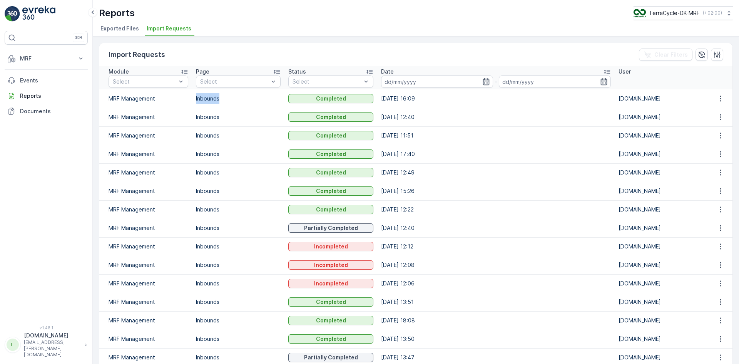
click at [212, 98] on td "Inbounds" at bounding box center [238, 98] width 93 height 18
click at [214, 116] on td "Inbounds" at bounding box center [238, 117] width 93 height 18
click at [208, 136] on td "Inbounds" at bounding box center [238, 135] width 93 height 18
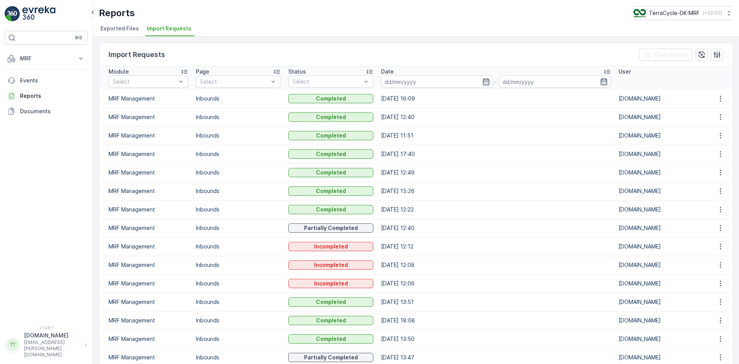
click at [206, 156] on td "Inbounds" at bounding box center [238, 154] width 93 height 18
click at [206, 172] on td "Inbounds" at bounding box center [238, 172] width 93 height 18
click at [210, 190] on td "Inbounds" at bounding box center [238, 191] width 93 height 18
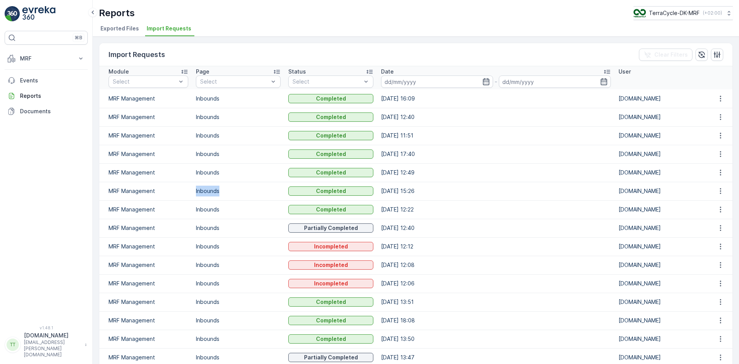
click at [210, 190] on td "Inbounds" at bounding box center [238, 191] width 93 height 18
click at [209, 211] on td "Inbounds" at bounding box center [238, 209] width 93 height 18
click at [209, 190] on td "Inbounds" at bounding box center [238, 191] width 93 height 18
click at [208, 170] on td "Inbounds" at bounding box center [238, 172] width 93 height 18
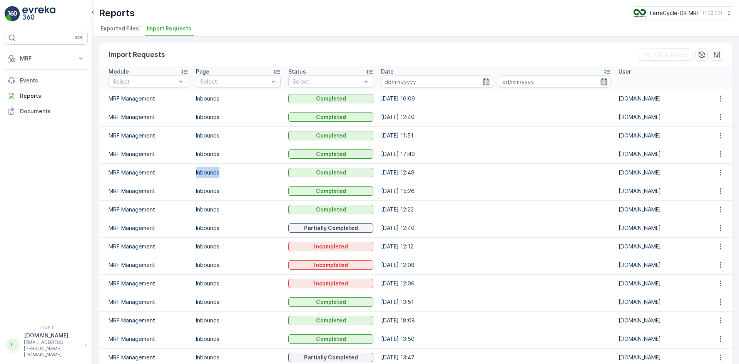
click at [209, 170] on td "Inbounds" at bounding box center [238, 172] width 93 height 18
click at [210, 154] on td "Inbounds" at bounding box center [238, 154] width 93 height 18
click at [207, 154] on td "Inbounds" at bounding box center [238, 154] width 93 height 18
click at [209, 137] on td "Inbounds" at bounding box center [238, 135] width 93 height 18
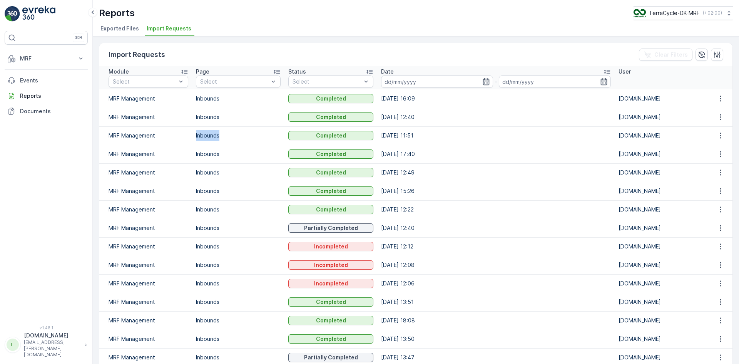
click at [209, 137] on td "Inbounds" at bounding box center [238, 135] width 93 height 18
click at [214, 116] on td "Inbounds" at bounding box center [238, 117] width 93 height 18
click at [211, 99] on td "Inbounds" at bounding box center [238, 98] width 93 height 18
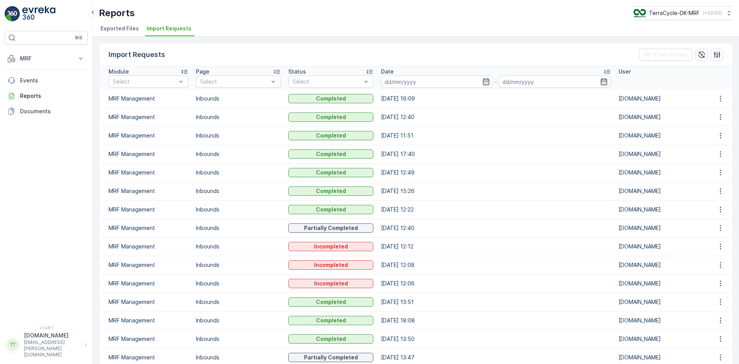
click at [209, 116] on td "Inbounds" at bounding box center [238, 117] width 93 height 18
click at [207, 135] on td "Inbounds" at bounding box center [238, 135] width 93 height 18
click at [206, 152] on td "Inbounds" at bounding box center [238, 154] width 93 height 18
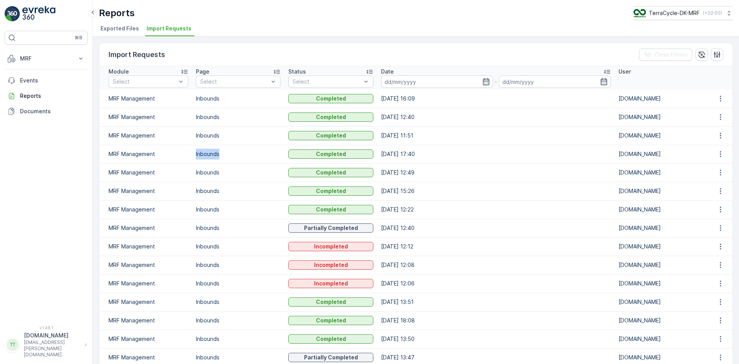
click at [206, 152] on td "Inbounds" at bounding box center [238, 154] width 93 height 18
click at [209, 173] on td "Inbounds" at bounding box center [238, 172] width 93 height 18
click at [209, 189] on td "Inbounds" at bounding box center [238, 191] width 93 height 18
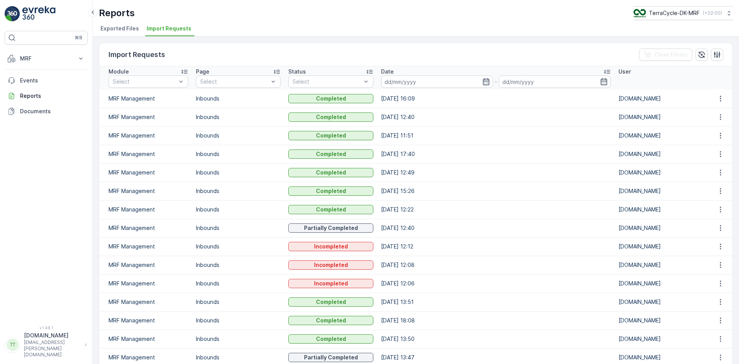
click at [209, 209] on td "Inbounds" at bounding box center [238, 209] width 93 height 18
click at [212, 229] on td "Inbounds" at bounding box center [238, 228] width 93 height 18
click at [213, 245] on td "Inbounds" at bounding box center [238, 246] width 93 height 18
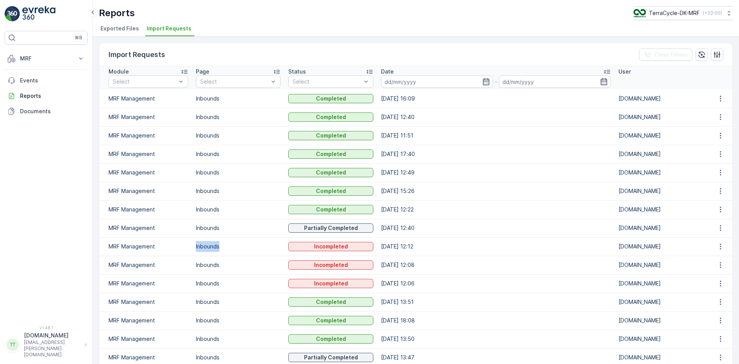
click at [213, 245] on td "Inbounds" at bounding box center [238, 246] width 93 height 18
click at [213, 265] on td "Inbounds" at bounding box center [238, 265] width 93 height 18
click at [213, 285] on td "Inbounds" at bounding box center [238, 283] width 93 height 18
click at [212, 285] on td "Inbounds" at bounding box center [238, 283] width 93 height 18
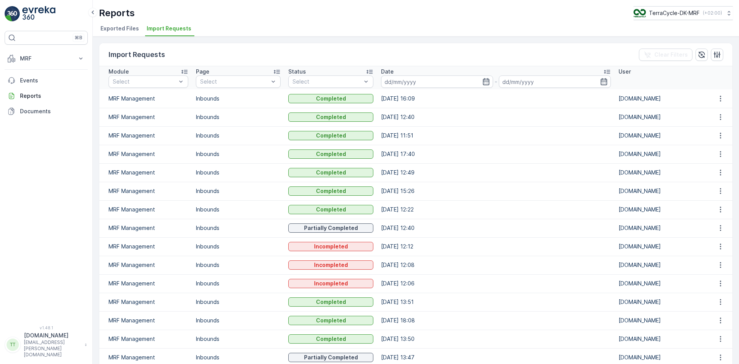
click at [211, 300] on td "Inbounds" at bounding box center [238, 302] width 93 height 18
click at [211, 318] on td "Inbounds" at bounding box center [238, 320] width 93 height 18
click at [208, 264] on td "Inbounds" at bounding box center [238, 265] width 93 height 18
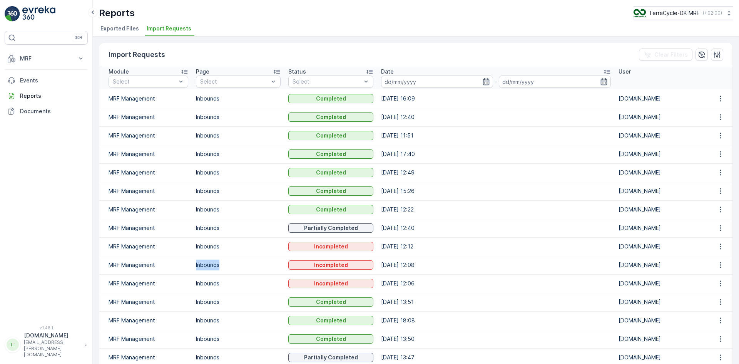
click at [208, 264] on td "Inbounds" at bounding box center [238, 265] width 93 height 18
click at [208, 249] on td "Inbounds" at bounding box center [238, 246] width 93 height 18
click at [673, 12] on p "TerraCycle-DK-MRF" at bounding box center [674, 13] width 51 height 8
type input "no"
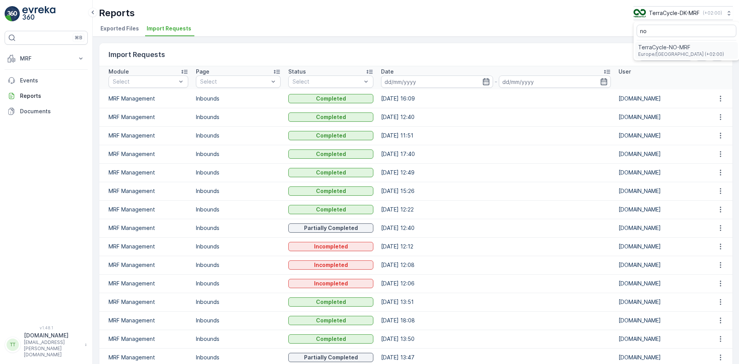
click at [663, 49] on span "TerraCycle-NO-MRF" at bounding box center [681, 48] width 86 height 8
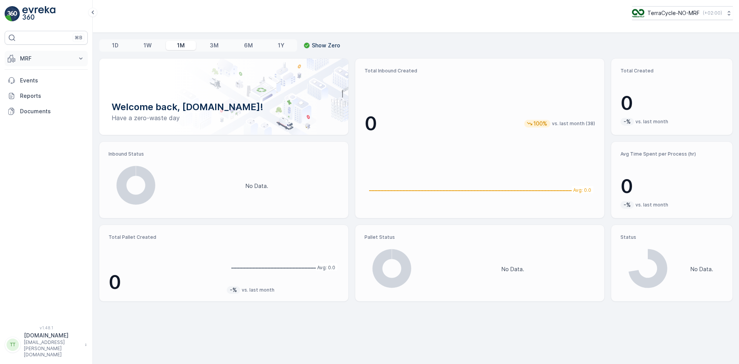
click at [35, 57] on p "MRF" at bounding box center [46, 59] width 52 height 8
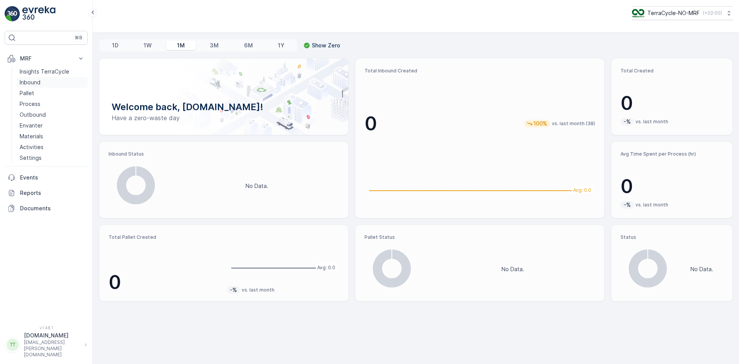
click at [39, 80] on p "Inbound" at bounding box center [30, 83] width 21 height 8
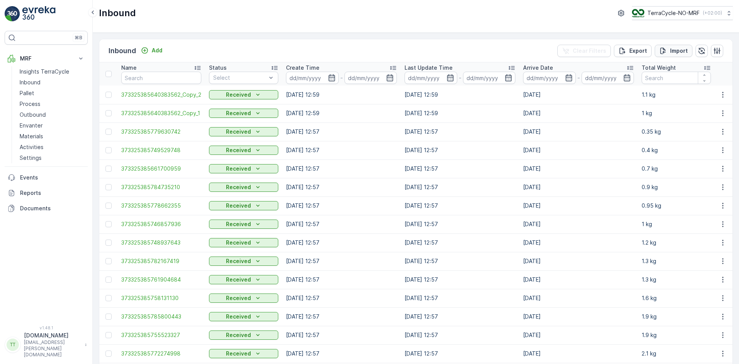
click at [675, 48] on p "Import" at bounding box center [679, 51] width 18 height 8
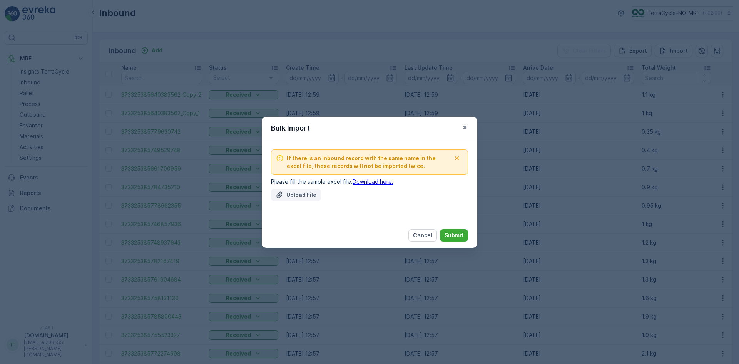
click at [299, 199] on button "Upload File" at bounding box center [296, 195] width 50 height 12
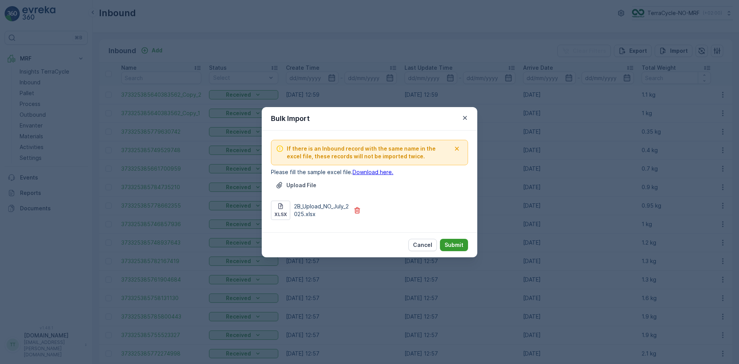
click at [444, 241] on button "Submit" at bounding box center [454, 245] width 28 height 12
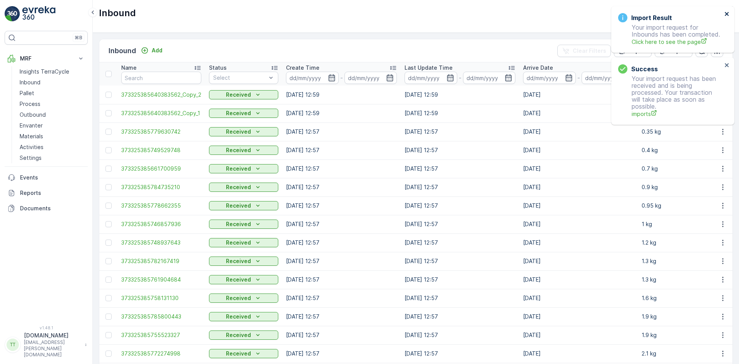
click at [728, 13] on icon "close" at bounding box center [727, 14] width 4 height 4
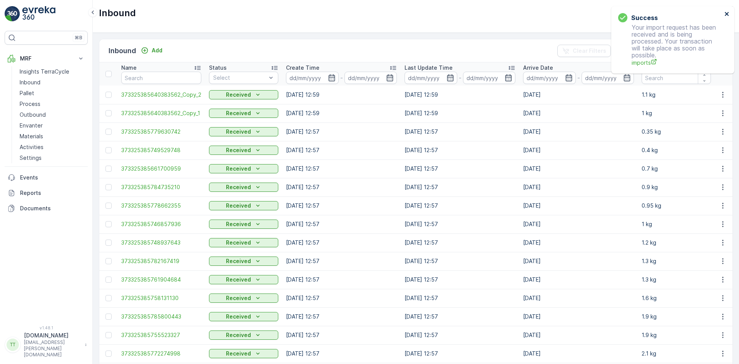
click at [726, 14] on icon "close" at bounding box center [727, 14] width 4 height 4
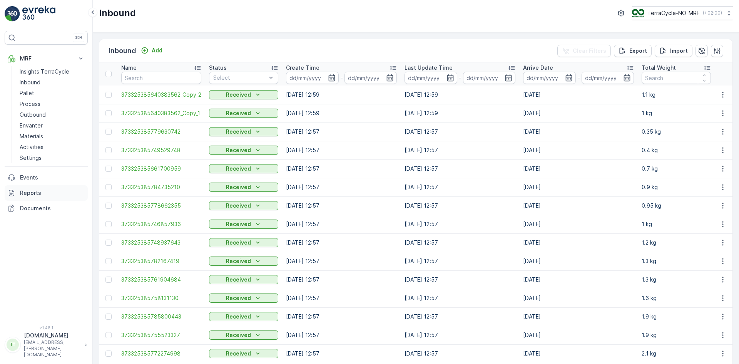
click at [34, 191] on p "Reports" at bounding box center [52, 193] width 65 height 8
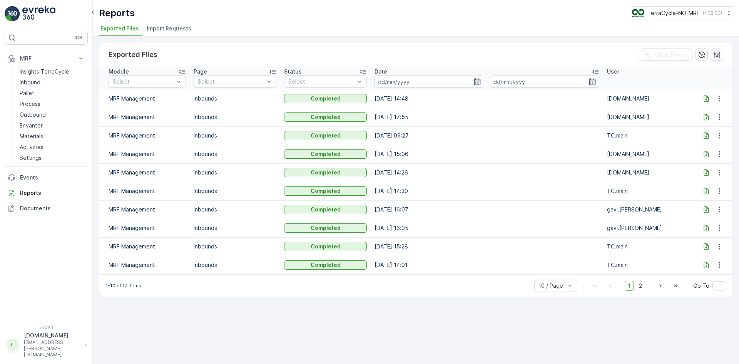
click at [165, 25] on span "Import Requests" at bounding box center [169, 29] width 45 height 8
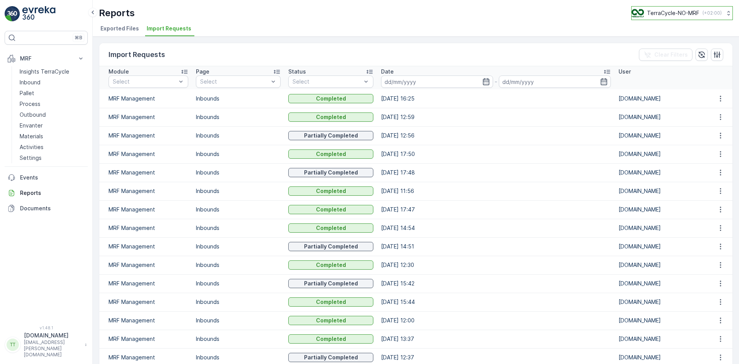
click at [660, 13] on p "TerraCycle-NO-MRF" at bounding box center [673, 13] width 52 height 8
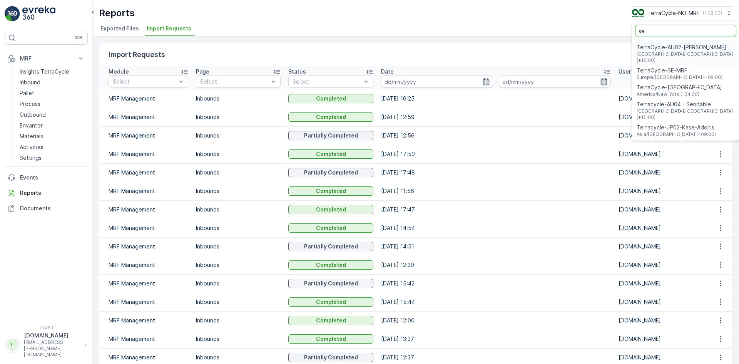
type input "se"
click at [667, 67] on div "TerraCycle-SE-MRF Europe/Stockholm (+02:00)" at bounding box center [680, 74] width 86 height 14
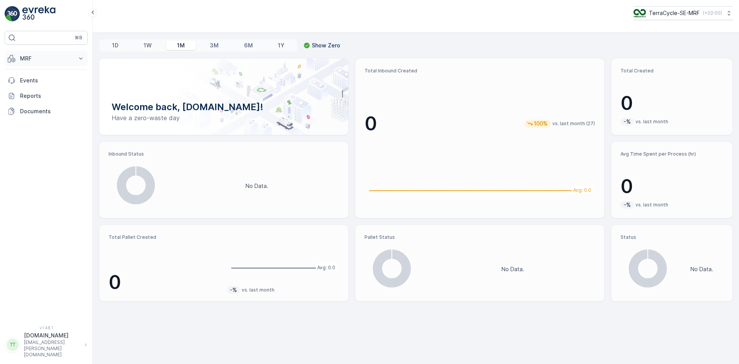
click at [44, 57] on p "MRF" at bounding box center [46, 59] width 52 height 8
click at [39, 84] on p "Inbound" at bounding box center [30, 83] width 21 height 8
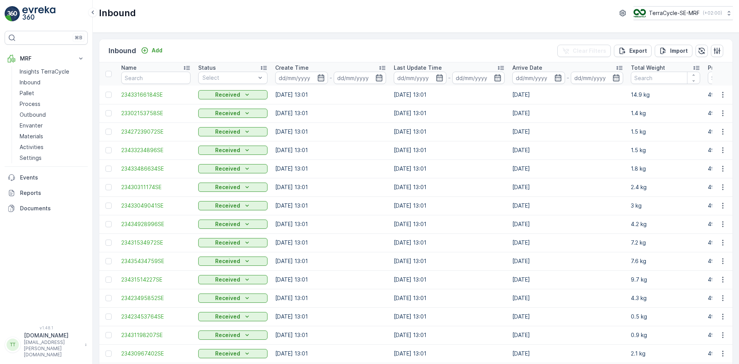
click at [659, 122] on td "1.5 kg" at bounding box center [665, 131] width 77 height 18
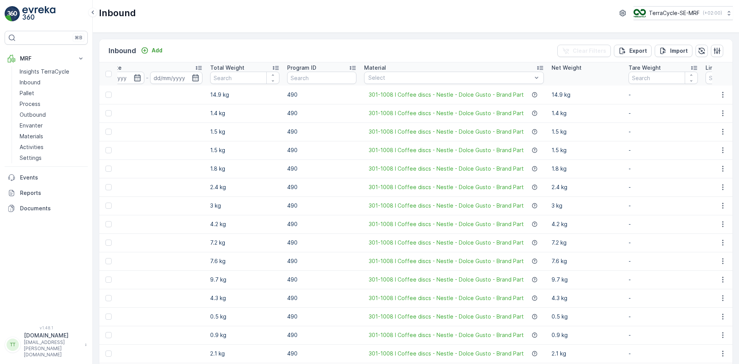
scroll to position [0, 431]
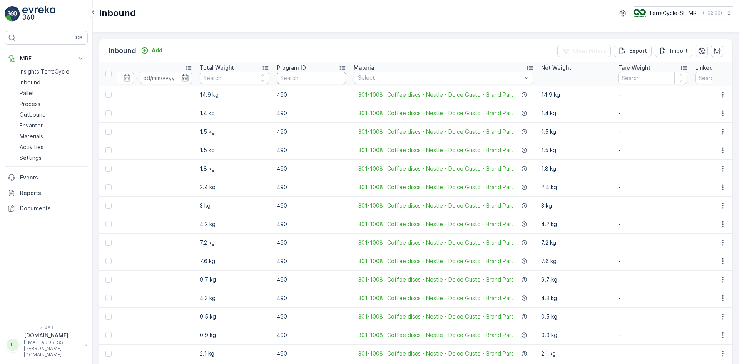
click at [292, 82] on input "text" at bounding box center [311, 78] width 69 height 12
paste input "1561"
type input "15611561"
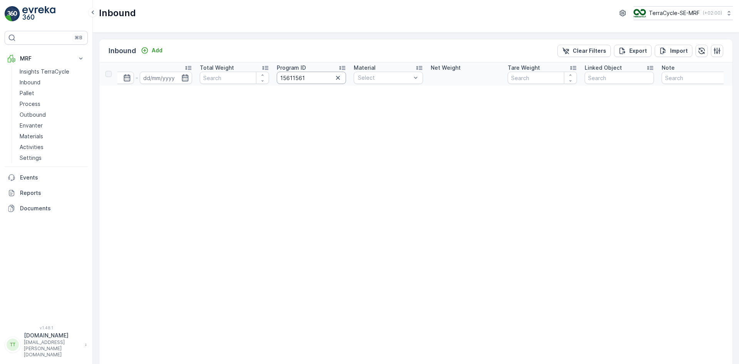
click at [297, 79] on input "15611561" at bounding box center [311, 78] width 69 height 12
paste input "text"
type input "1561"
click at [37, 135] on p "Materials" at bounding box center [31, 136] width 23 height 8
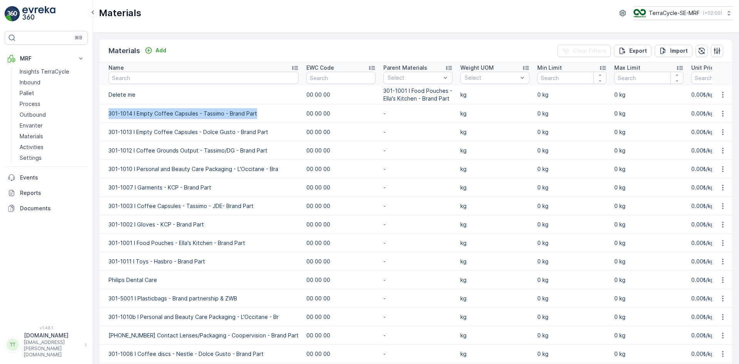
drag, startPoint x: 109, startPoint y: 114, endPoint x: 270, endPoint y: 114, distance: 160.9
click at [270, 114] on td "301-1014 I Empty Coffee Capsules - Tassimo - Brand Part" at bounding box center [200, 113] width 203 height 18
copy td "301-1014 I Empty Coffee Capsules - Tassimo - Brand Part"
click at [159, 53] on p "Add" at bounding box center [161, 51] width 11 height 8
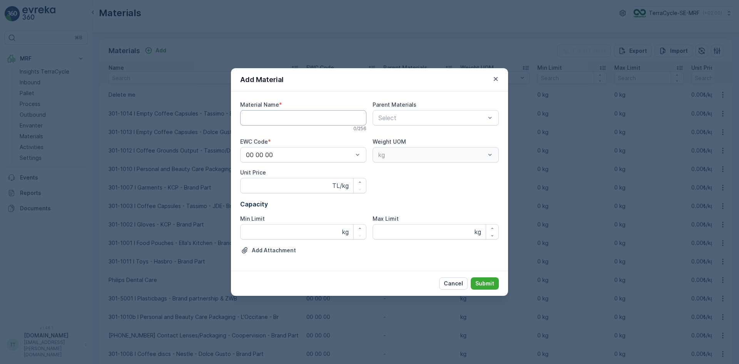
click at [243, 116] on Name "Material Name" at bounding box center [303, 117] width 126 height 15
paste Name "301-1014 I Empty Coffee Capsules - Tassimo - Brand Part"
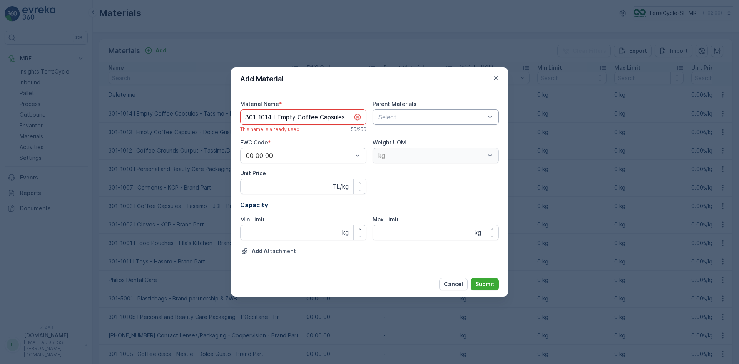
scroll to position [0, 63]
drag, startPoint x: 278, startPoint y: 118, endPoint x: 427, endPoint y: 116, distance: 149.8
click at [427, 116] on div "Material Name * 301-1014 I Empty Coffee Capsules - Tassimo - Brand Part This na…" at bounding box center [369, 181] width 259 height 162
paste Name "Oral Care - Philips"
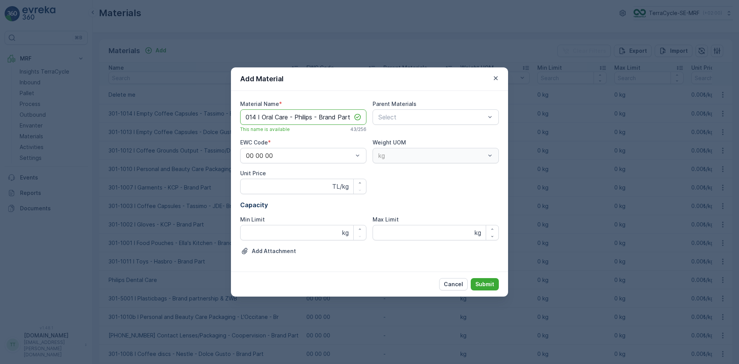
click at [282, 117] on Name "301-1014 I Oral Care - Philips - Brand Part" at bounding box center [303, 116] width 126 height 15
click at [271, 118] on Name "301-1014 I Oral Care - Philips - Brand Part" at bounding box center [303, 116] width 126 height 15
type Name "301-1015 I Oral Care - Philips - Brand Part"
click at [486, 281] on p "Submit" at bounding box center [485, 284] width 19 height 8
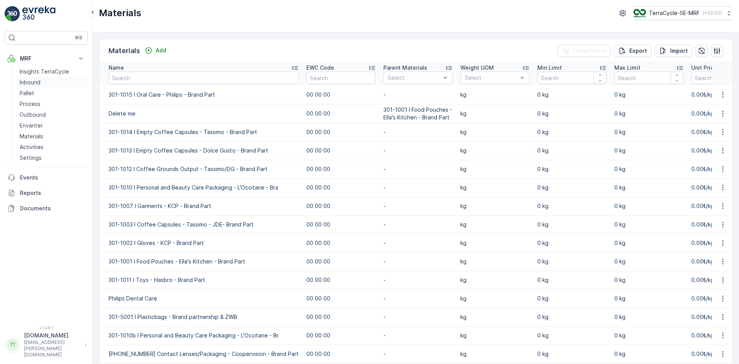
click at [46, 80] on link "Inbound" at bounding box center [52, 82] width 71 height 11
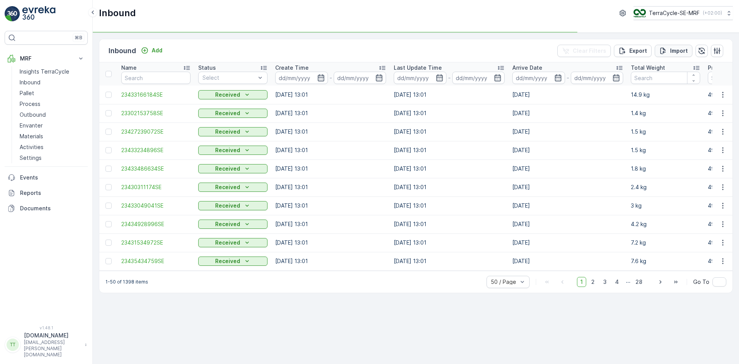
click at [683, 51] on p "Import" at bounding box center [679, 51] width 18 height 8
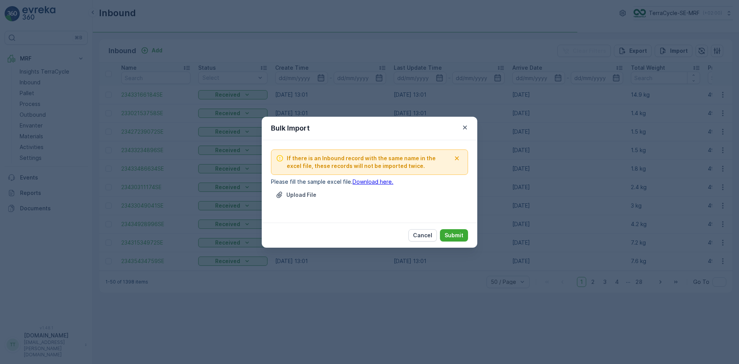
click at [297, 194] on p "Upload File" at bounding box center [301, 195] width 30 height 8
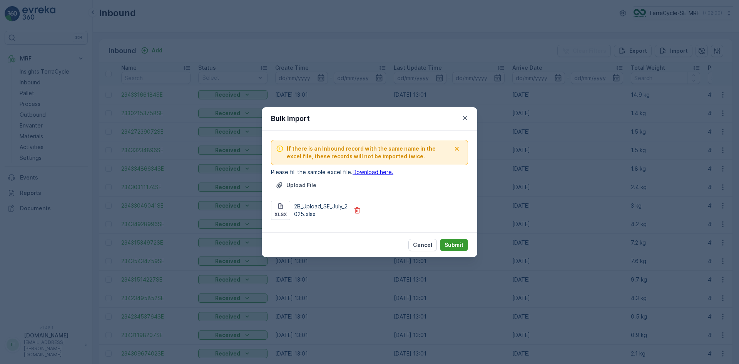
click at [462, 246] on p "Submit" at bounding box center [454, 245] width 19 height 8
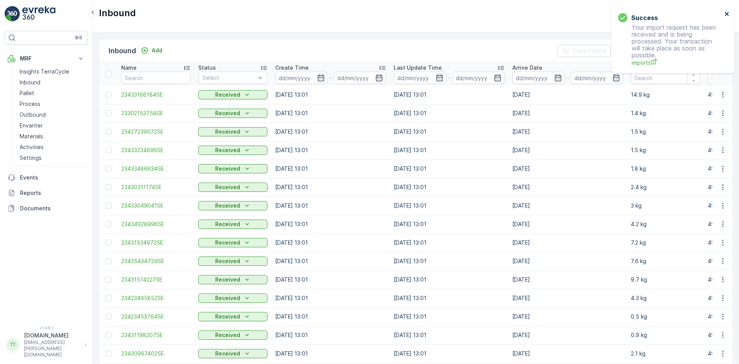
click at [728, 14] on icon "close" at bounding box center [727, 14] width 5 height 6
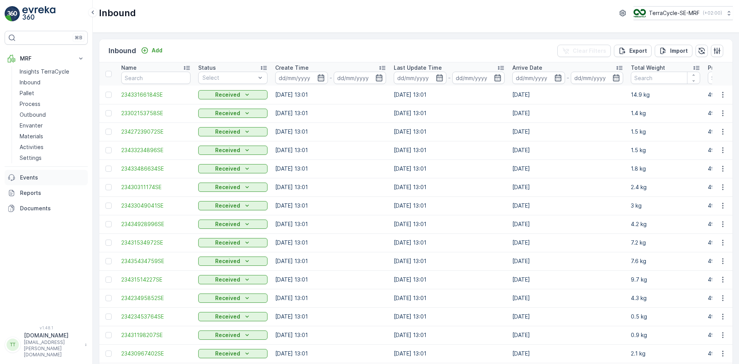
drag, startPoint x: 35, startPoint y: 194, endPoint x: 49, endPoint y: 183, distance: 18.0
click at [35, 194] on p "Reports" at bounding box center [52, 193] width 65 height 8
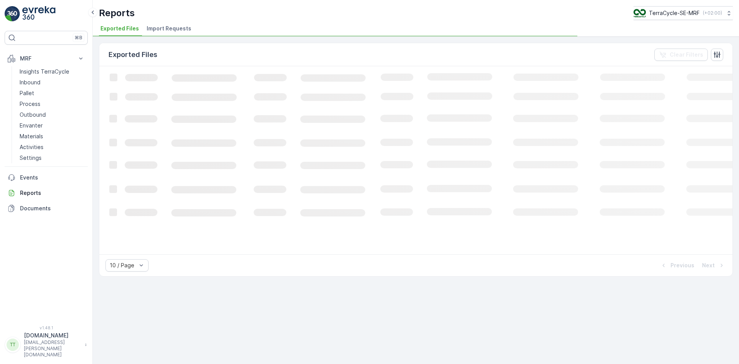
click at [175, 26] on span "Import Requests" at bounding box center [169, 29] width 45 height 8
